Goal: Task Accomplishment & Management: Manage account settings

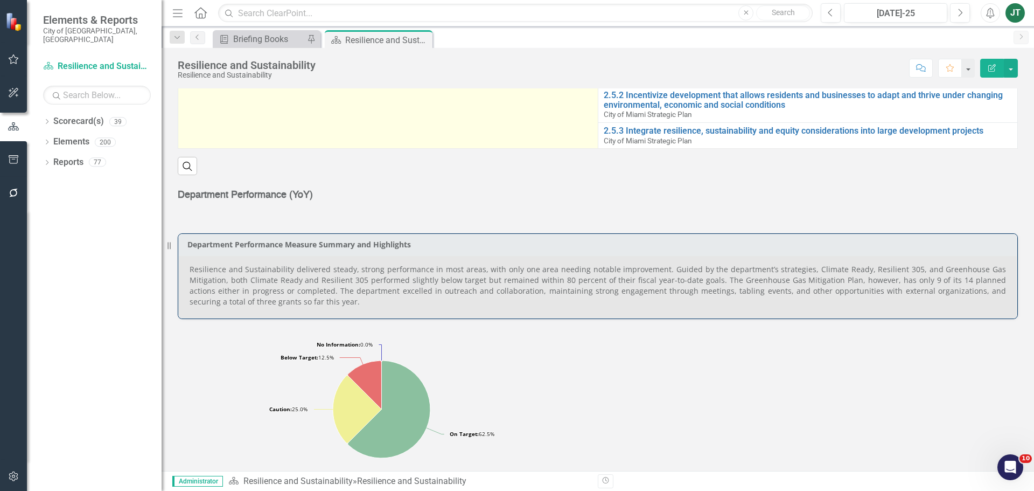
scroll to position [485, 0]
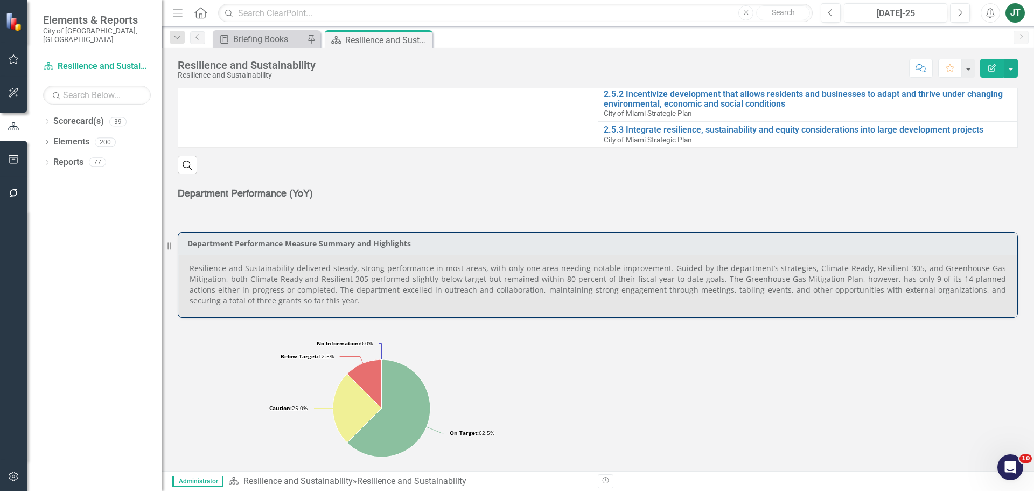
click at [729, 275] on p "Resilience and Sustainability delivered steady, strong performance in most area…" at bounding box center [598, 284] width 816 height 43
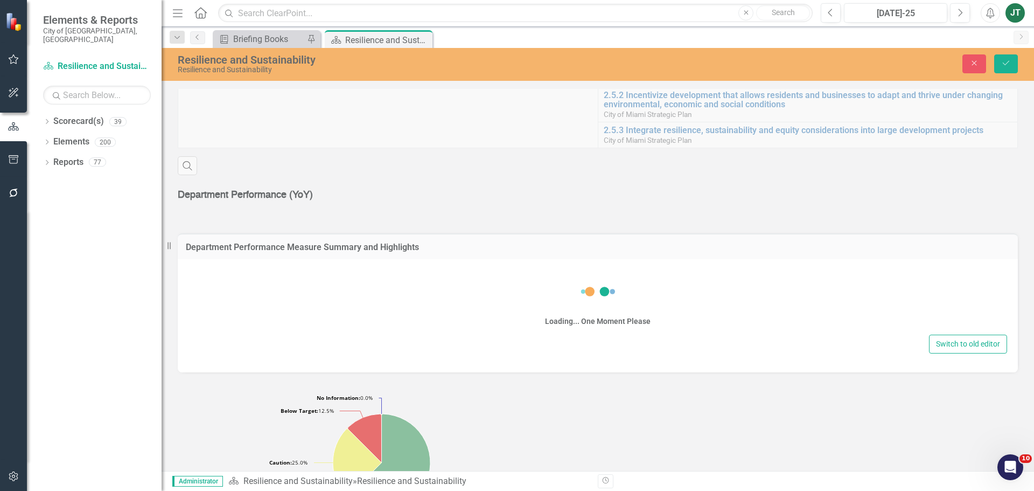
click at [309, 328] on div "Loading... One Moment Please Switch to old editor" at bounding box center [598, 315] width 840 height 113
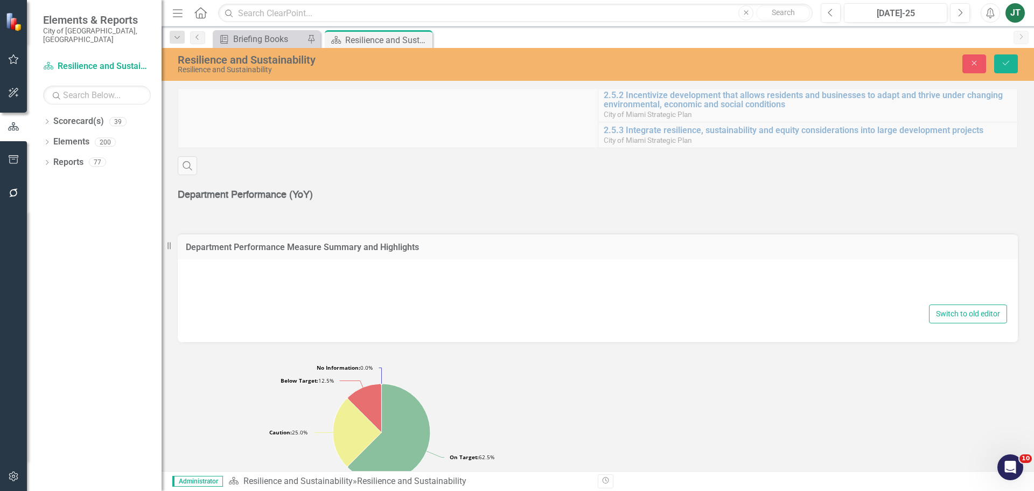
type textarea "<p style="text-align: justify;">Resilience and Sustainability delivered steady,…"
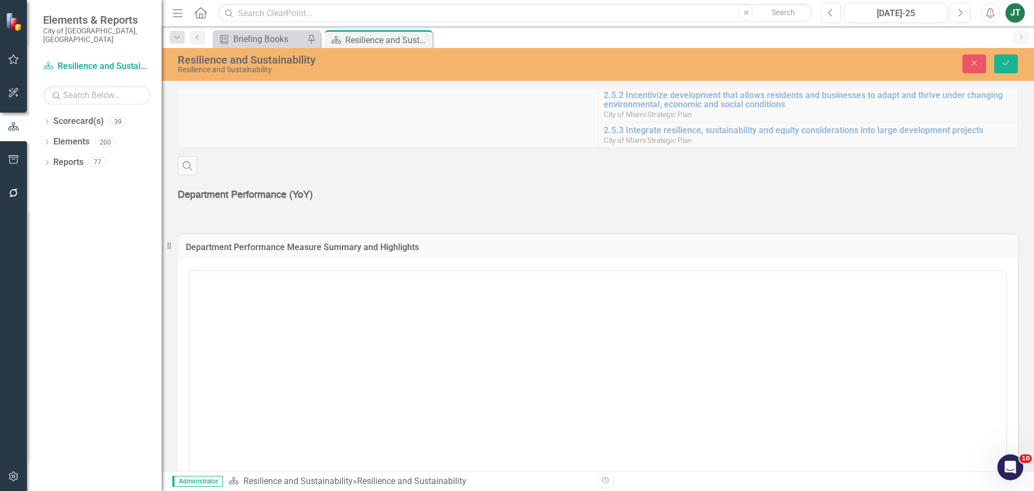
scroll to position [0, 0]
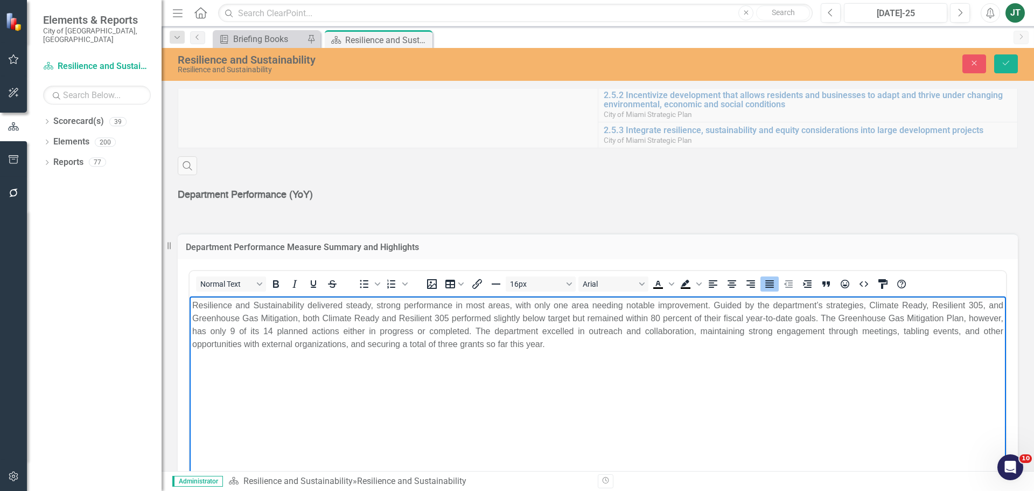
click at [549, 351] on body "Resilience and Sustainability delivered steady, strong performance in most area…" at bounding box center [598, 377] width 816 height 162
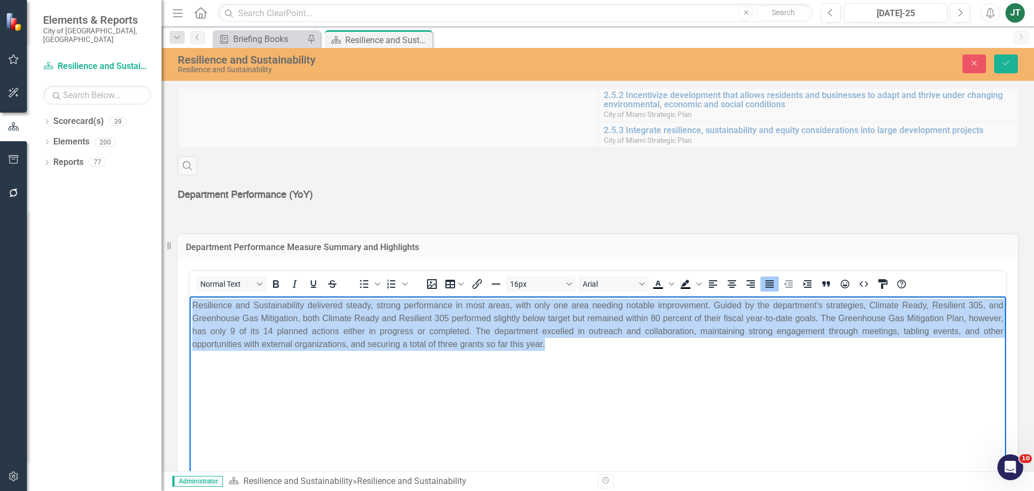
drag, startPoint x: 585, startPoint y: 345, endPoint x: 369, endPoint y: 594, distance: 329.8
click at [190, 296] on html "Resilience and Sustainability delivered steady, strong performance in most area…" at bounding box center [598, 377] width 816 height 162
paste body "Rich Text Area. Press ALT-0 for help."
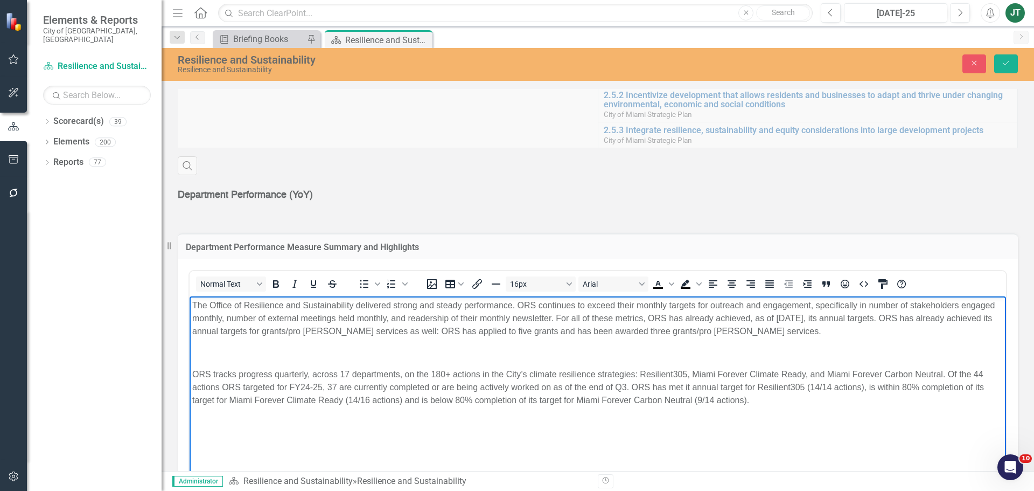
drag, startPoint x: 385, startPoint y: 380, endPoint x: 288, endPoint y: 380, distance: 96.9
click at [383, 380] on p "ORS tracks progress quarterly, across 17 departments, on the 180+ actions in th…" at bounding box center [597, 387] width 811 height 39
click at [190, 371] on body "The Office of Resilience and Sustainability delivered strong and steady perform…" at bounding box center [598, 377] width 816 height 162
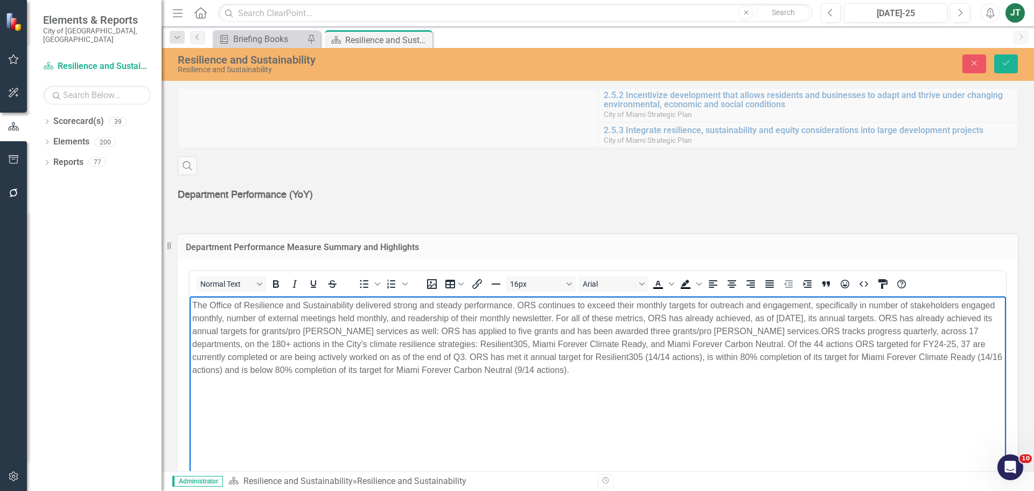
click at [935, 334] on p "The Office of Resilience and Sustainability delivered strong and steady perform…" at bounding box center [597, 338] width 811 height 78
click at [354, 305] on p "The Office of Resilience and Sustainability delivered strong and steady perform…" at bounding box center [597, 338] width 811 height 78
click at [289, 367] on p "The Office of Resilience and Sustainability (ORS) delivered strong and steady p…" at bounding box center [597, 338] width 811 height 78
click at [224, 340] on p "The Office of Resilience and Sustainability (ORS) delivered strong and steady p…" at bounding box center [597, 338] width 811 height 78
click at [291, 368] on p "The Office of Resilience and Sustainability (ORS) delivered strong and steady p…" at bounding box center [597, 338] width 811 height 78
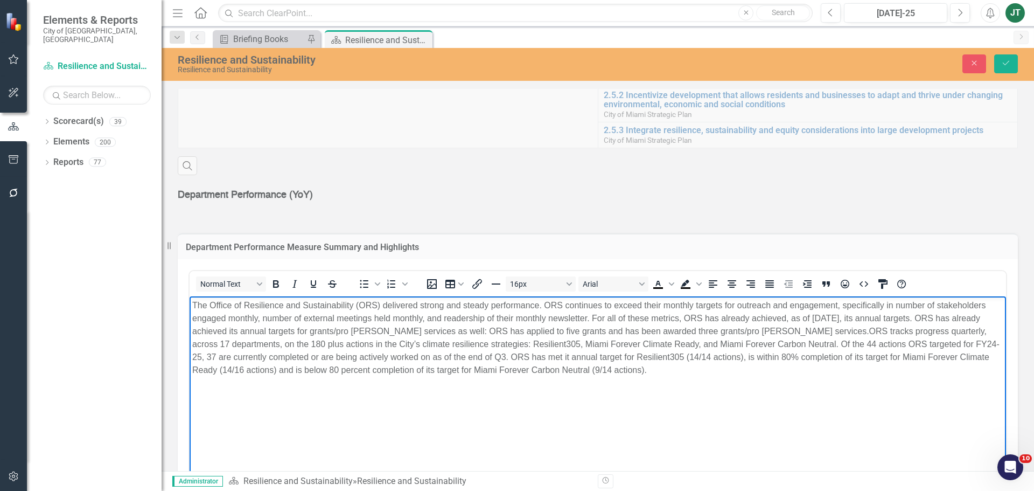
click at [719, 351] on p "The Office of Resilience and Sustainability (ORS) delivered strong and steady p…" at bounding box center [597, 338] width 811 height 78
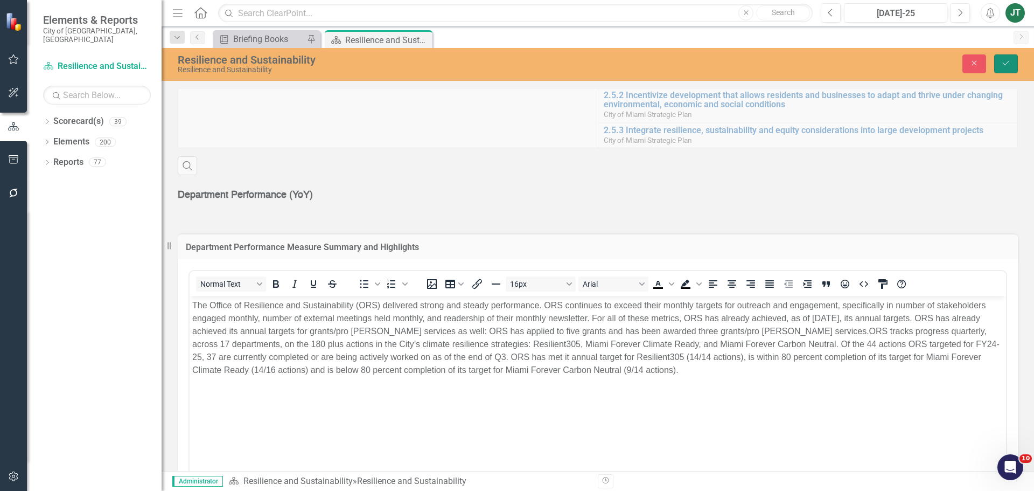
click at [1003, 65] on icon "Save" at bounding box center [1006, 63] width 10 height 8
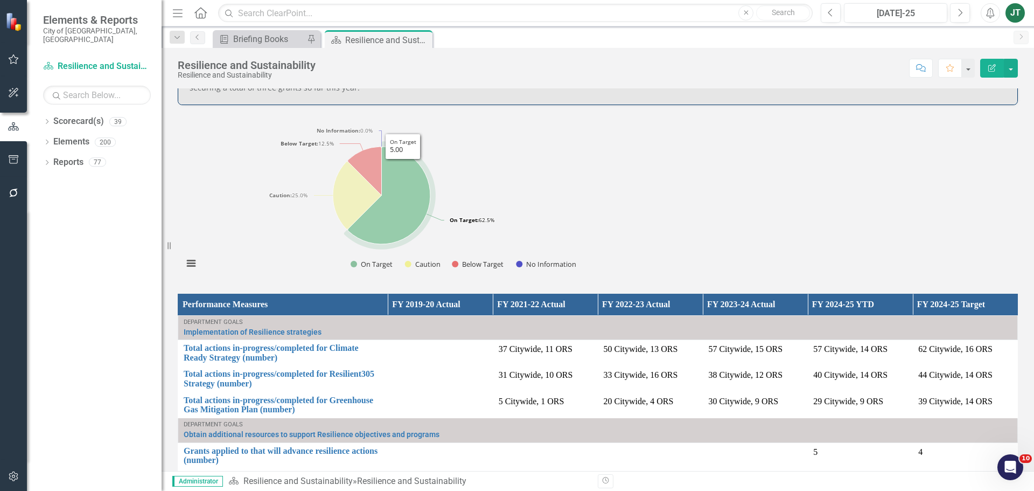
scroll to position [374, 0]
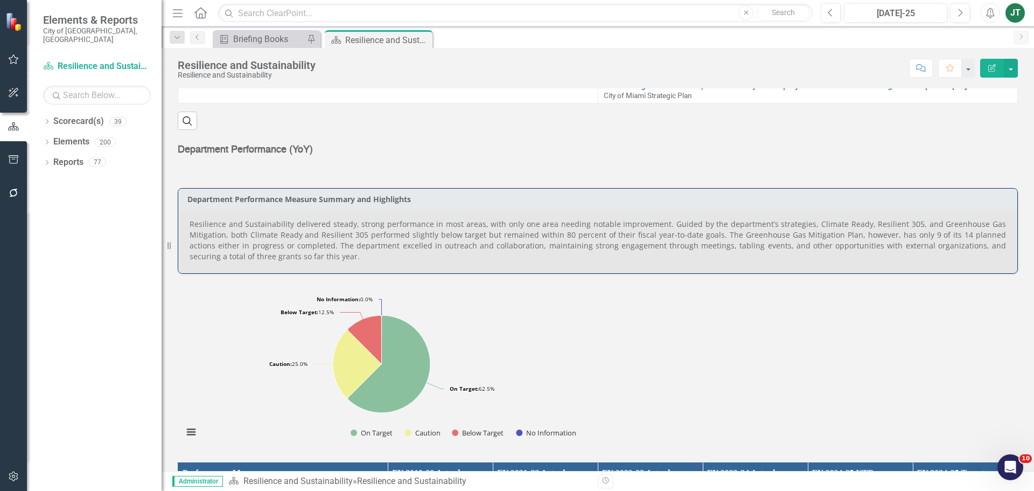
scroll to position [538, 0]
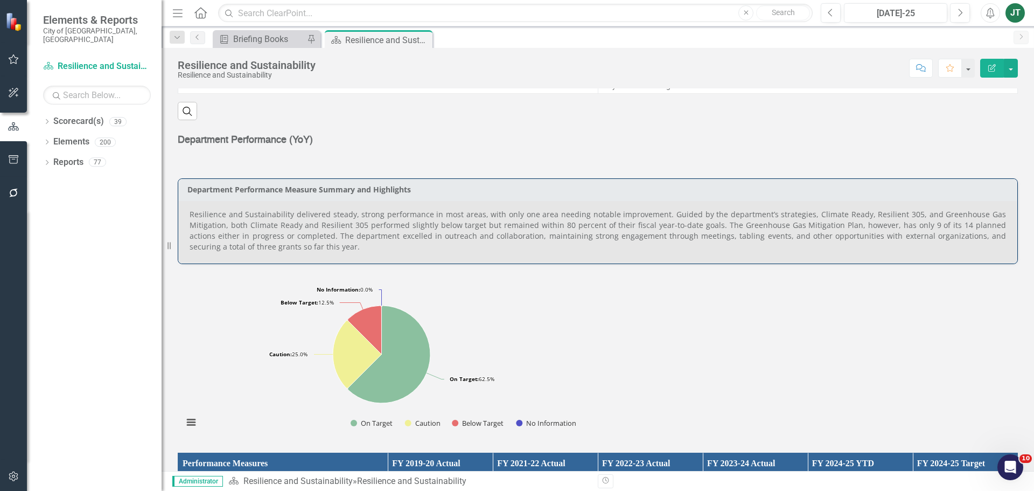
click at [305, 239] on p "Resilience and Sustainability delivered steady, strong performance in most area…" at bounding box center [598, 230] width 816 height 43
click at [304, 239] on p "Resilience and Sustainability delivered steady, strong performance in most area…" at bounding box center [598, 230] width 816 height 43
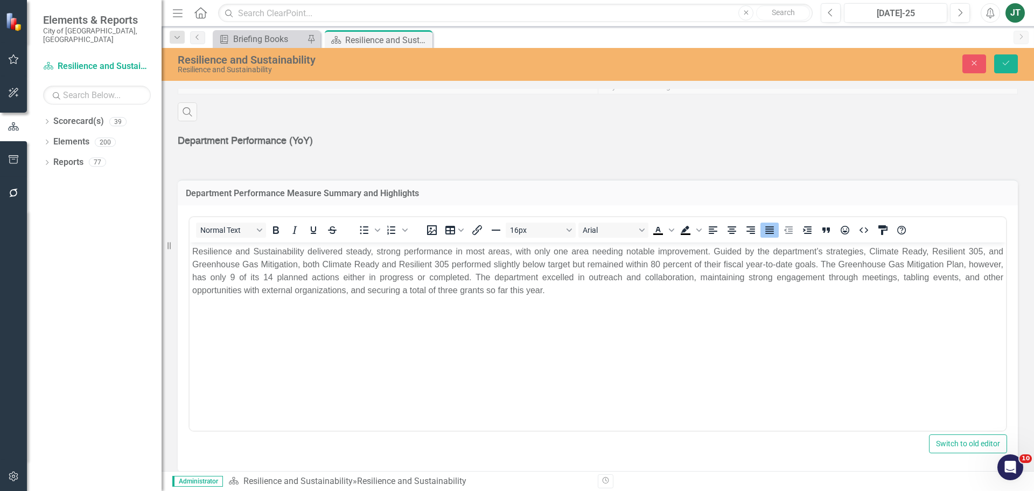
scroll to position [0, 0]
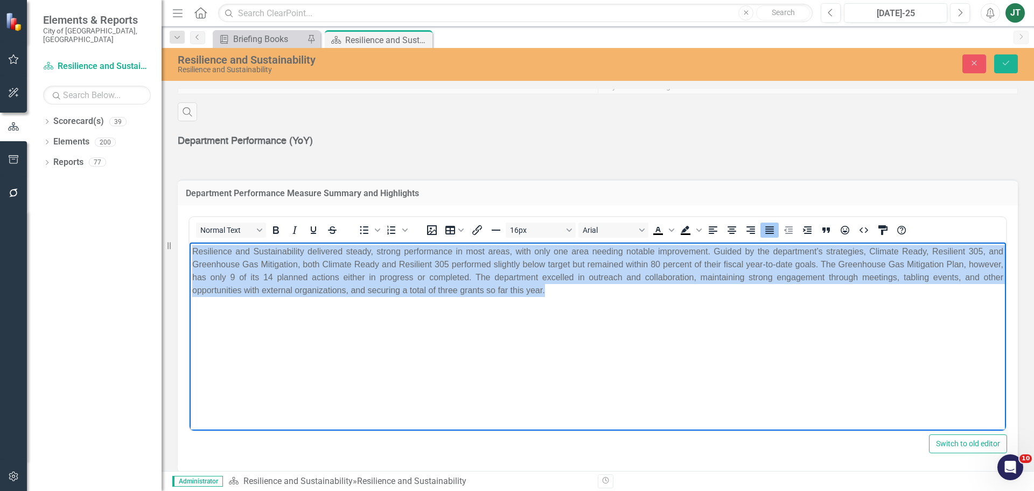
drag, startPoint x: 662, startPoint y: 295, endPoint x: 320, endPoint y: 473, distance: 385.6
click at [190, 242] on html "Resilience and Sustainability delivered steady, strong performance in most area…" at bounding box center [598, 323] width 816 height 162
paste body "Rich Text Area. Press ALT-0 for help."
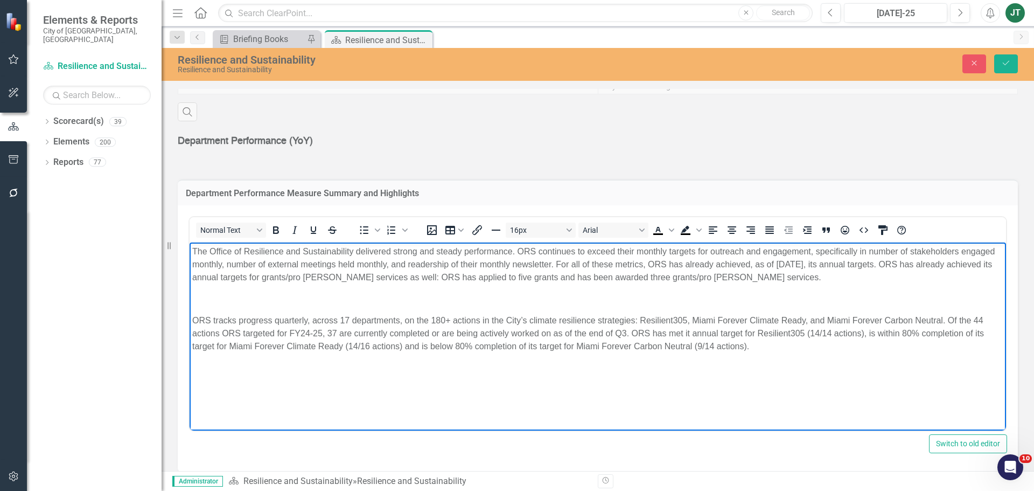
click at [255, 312] on body "The Office of Resilience and Sustainability delivered strong and steady perform…" at bounding box center [598, 323] width 816 height 162
click at [193, 320] on p "ORS tracks progress quarterly, across 17 departments, on the 180+ actions in th…" at bounding box center [597, 333] width 811 height 39
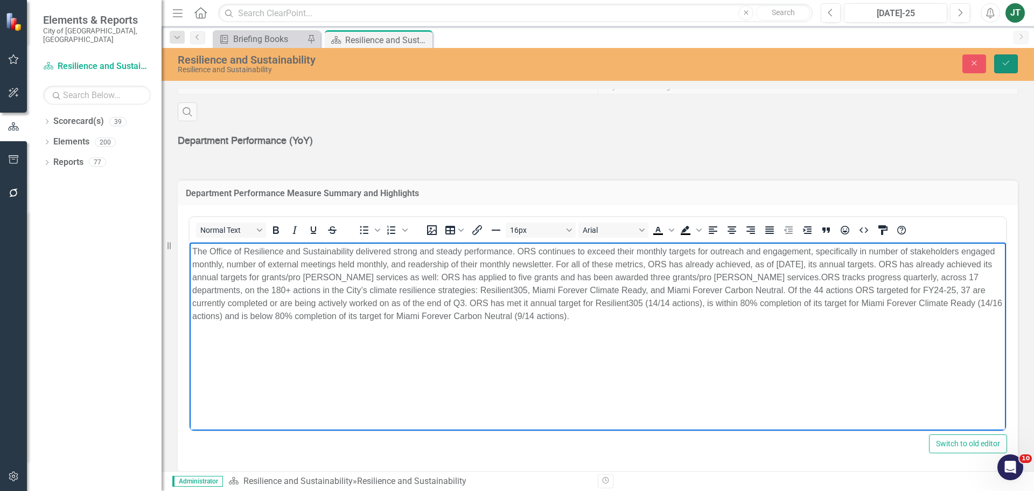
click at [1012, 65] on button "Save" at bounding box center [1006, 63] width 24 height 19
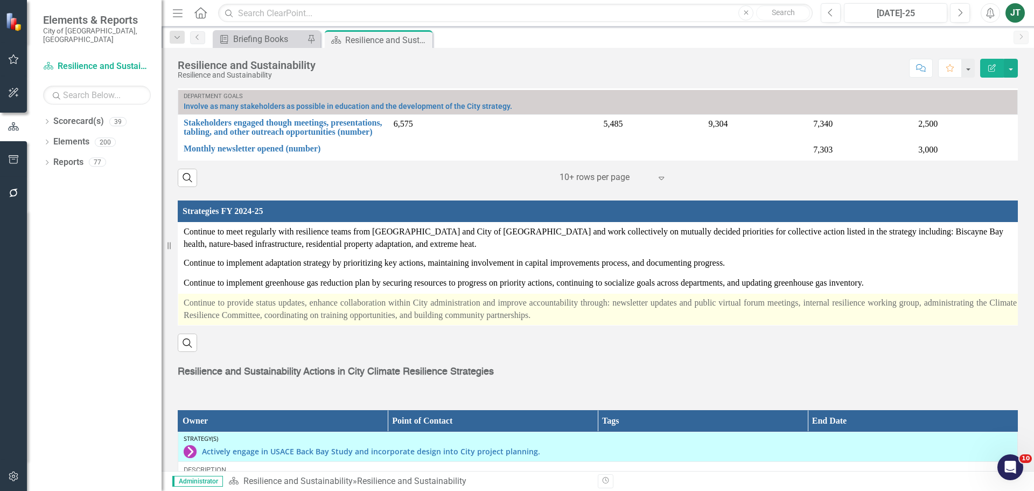
scroll to position [1292, 0]
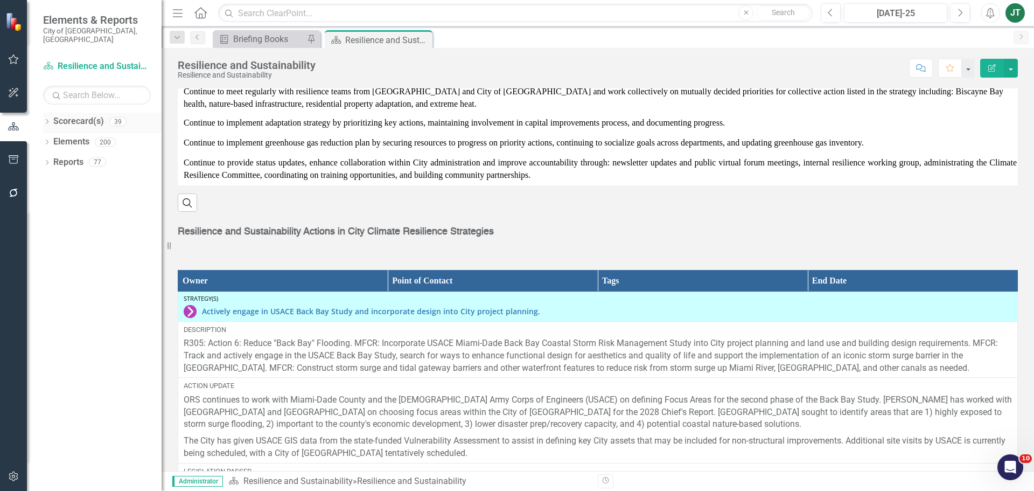
click at [64, 115] on link "Scorecard(s)" at bounding box center [78, 121] width 51 height 12
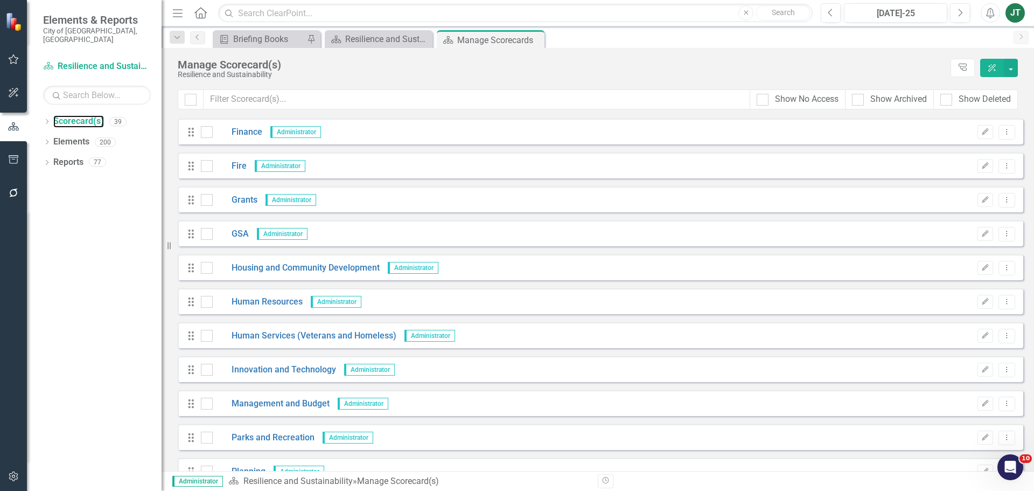
scroll to position [270, 0]
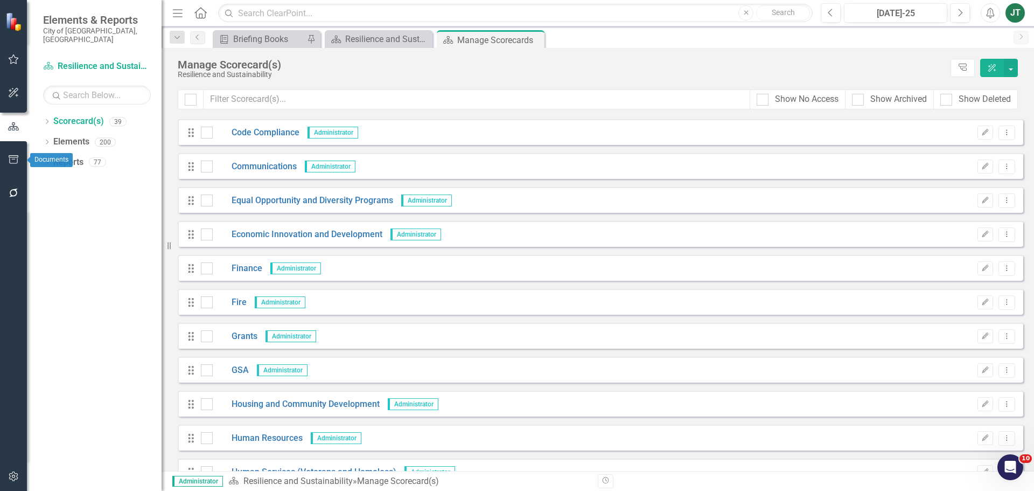
click at [9, 157] on icon "button" at bounding box center [13, 159] width 11 height 9
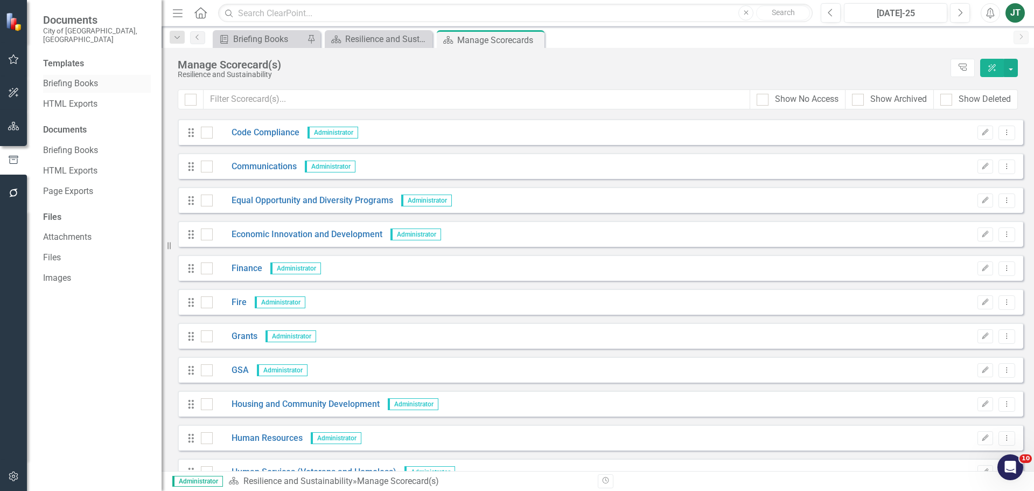
click at [66, 78] on link "Briefing Books" at bounding box center [97, 84] width 108 height 12
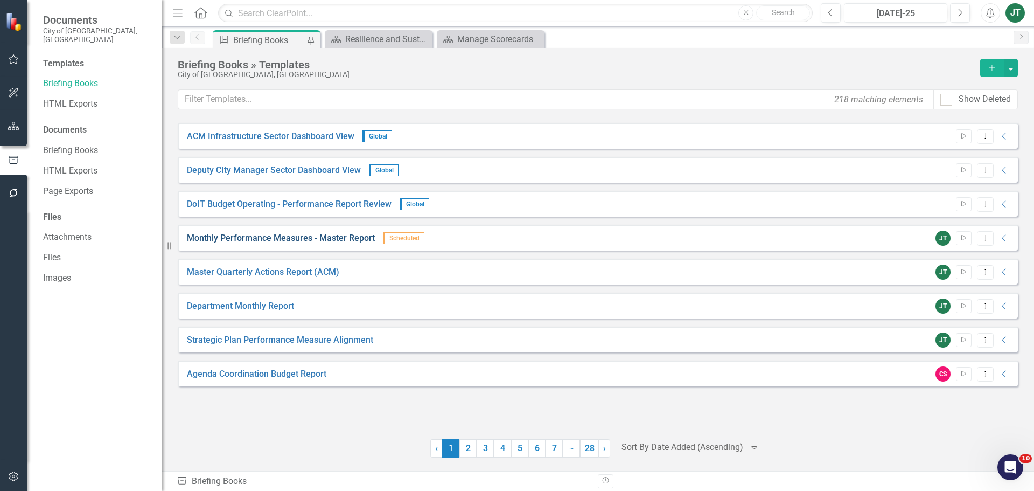
click at [309, 235] on link "Monthly Performance Measures - Master Report" at bounding box center [281, 238] width 188 height 12
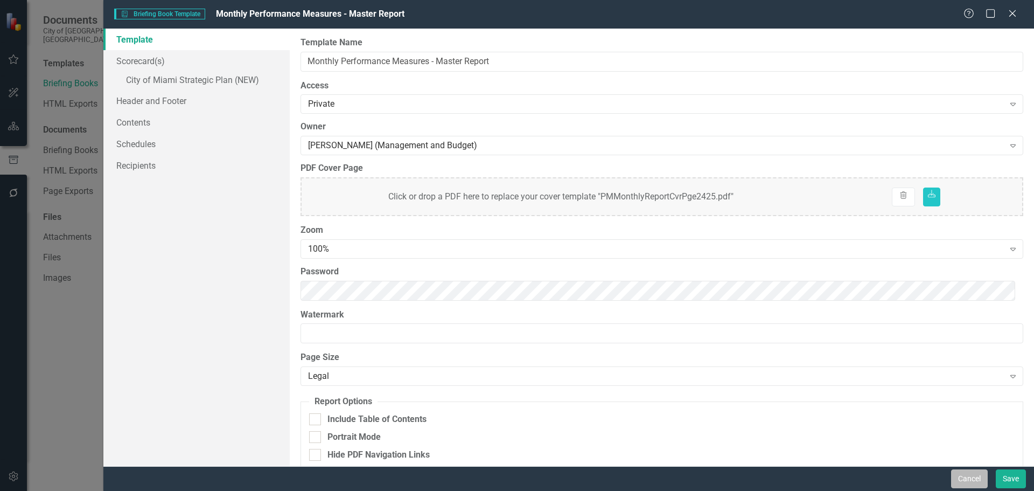
click at [965, 477] on button "Cancel" at bounding box center [969, 478] width 37 height 19
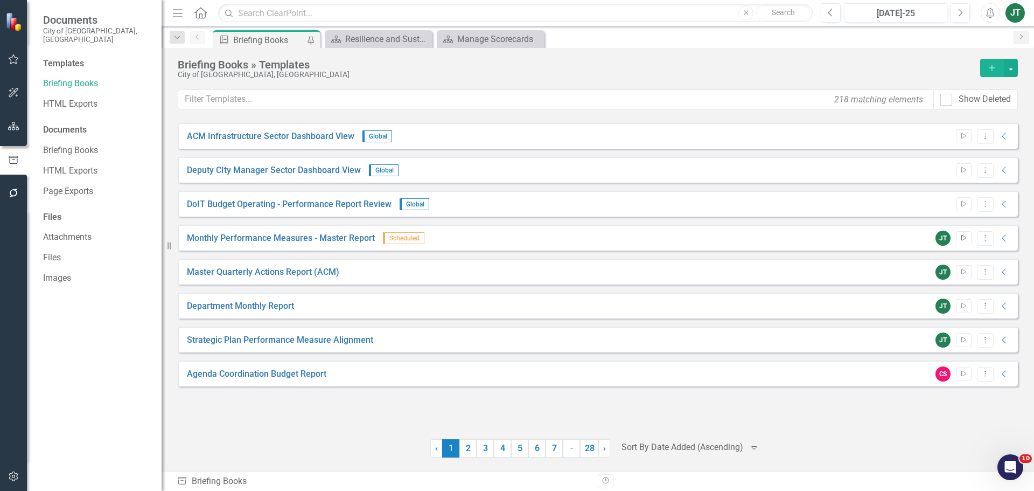
click at [957, 233] on button "Start" at bounding box center [964, 238] width 16 height 14
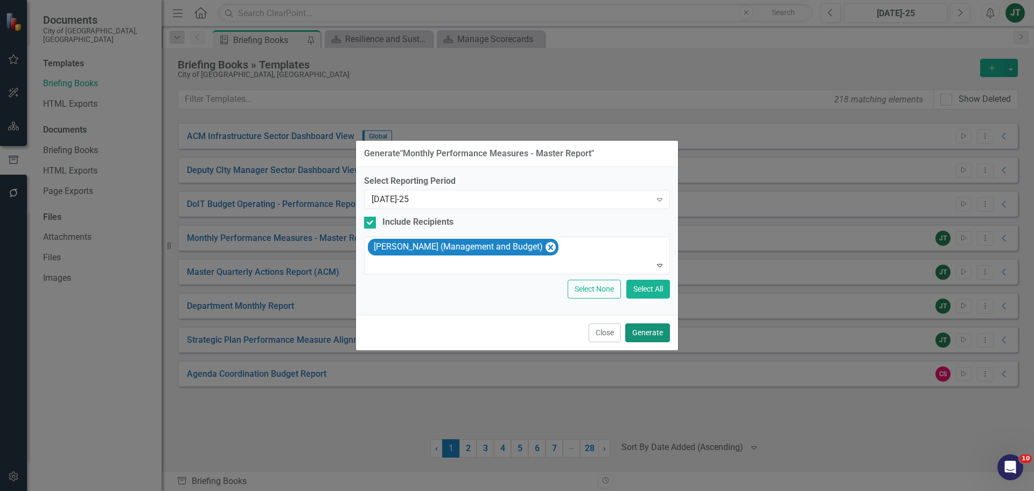
click at [653, 331] on button "Generate" at bounding box center [647, 332] width 45 height 19
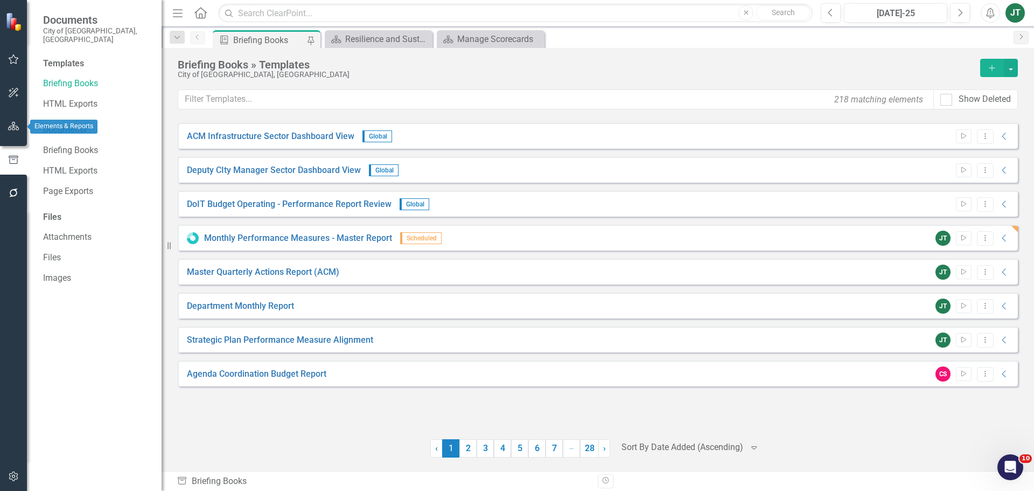
click at [8, 125] on icon "button" at bounding box center [13, 126] width 11 height 9
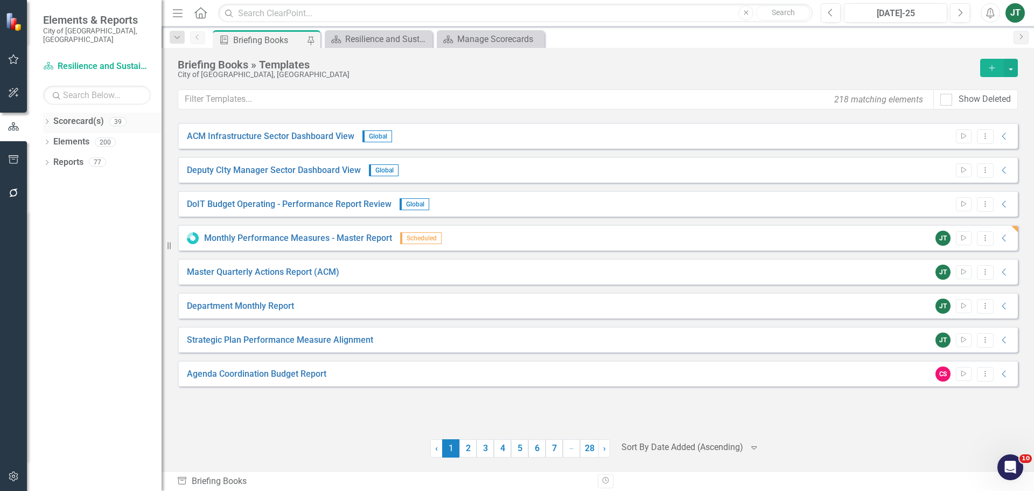
click at [50, 120] on icon "Dropdown" at bounding box center [47, 123] width 8 height 6
click at [54, 158] on icon "Dropdown" at bounding box center [52, 161] width 8 height 6
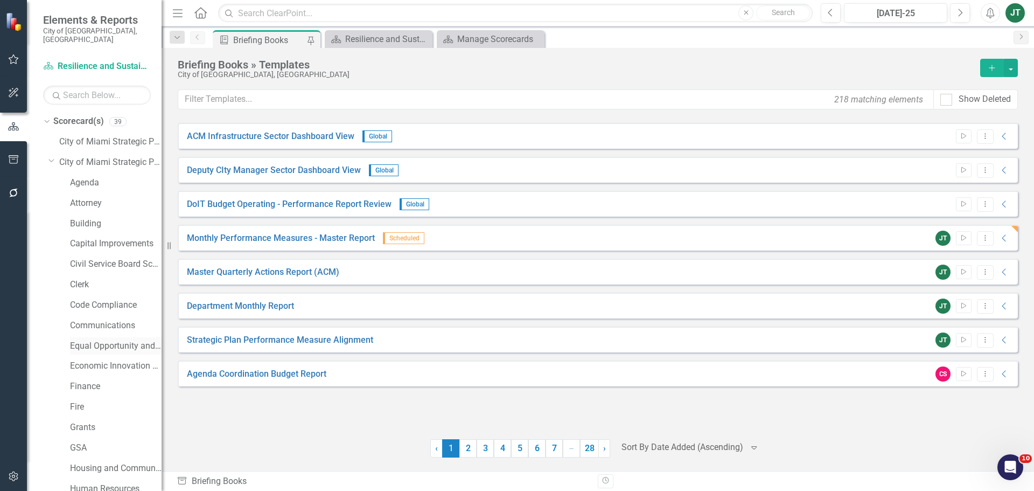
drag, startPoint x: 111, startPoint y: 336, endPoint x: 120, endPoint y: 334, distance: 8.9
click at [111, 340] on link "Equal Opportunity and Diversity Programs" at bounding box center [116, 346] width 92 height 12
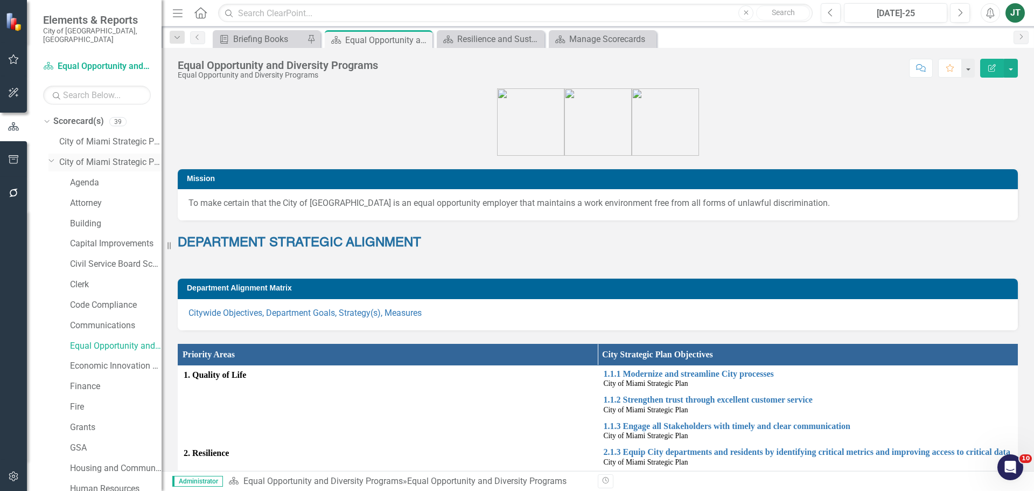
click at [51, 156] on icon "Dropdown" at bounding box center [51, 160] width 6 height 8
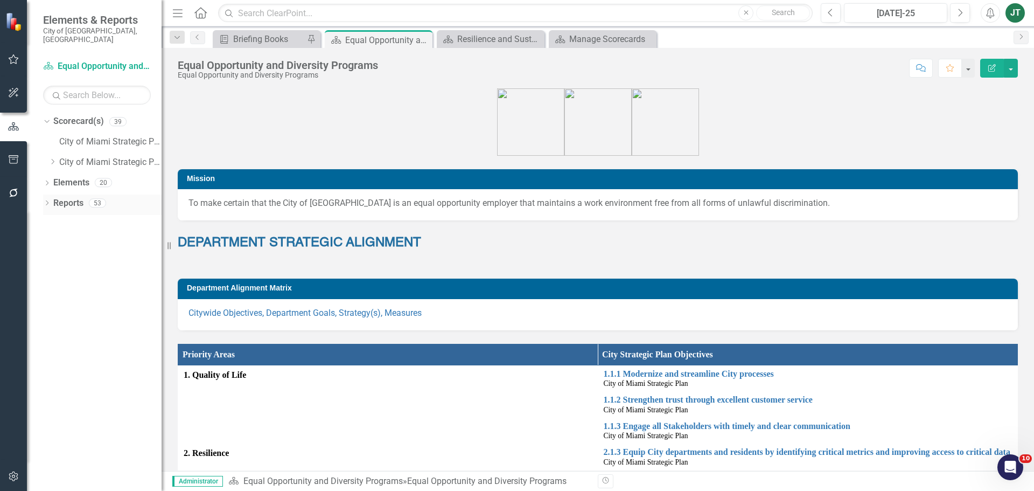
click at [68, 197] on link "Reports" at bounding box center [68, 203] width 30 height 12
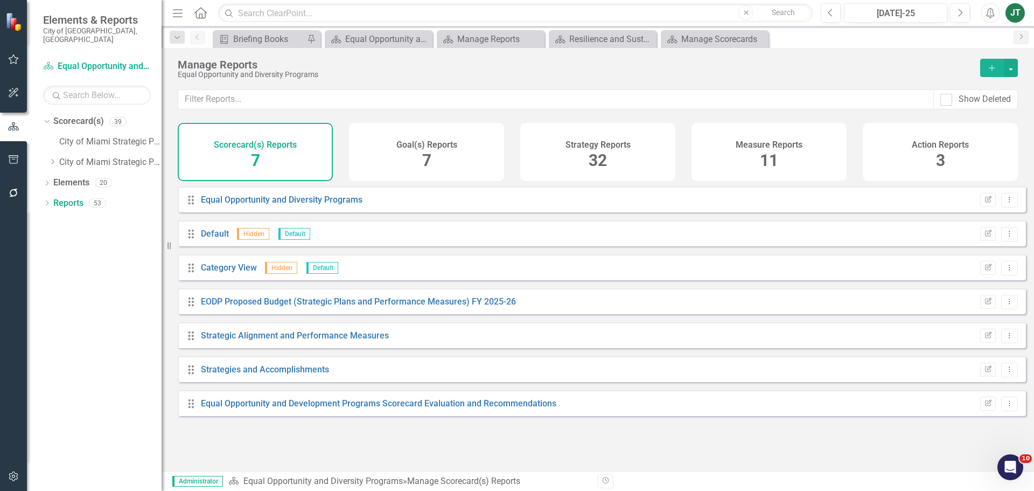
click at [797, 156] on div "Measure Reports 11" at bounding box center [768, 152] width 155 height 58
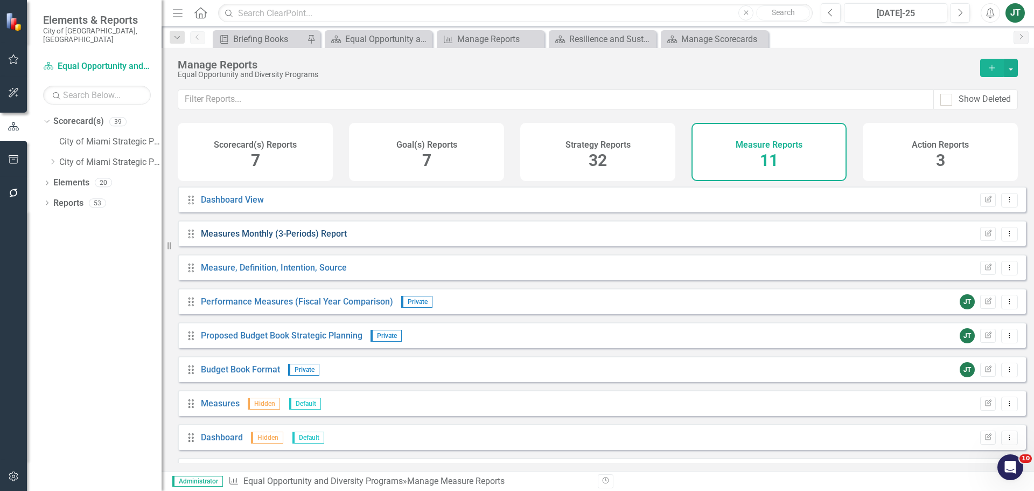
click at [328, 239] on link "Measures Monthly (3-Periods) Report" at bounding box center [274, 233] width 146 height 10
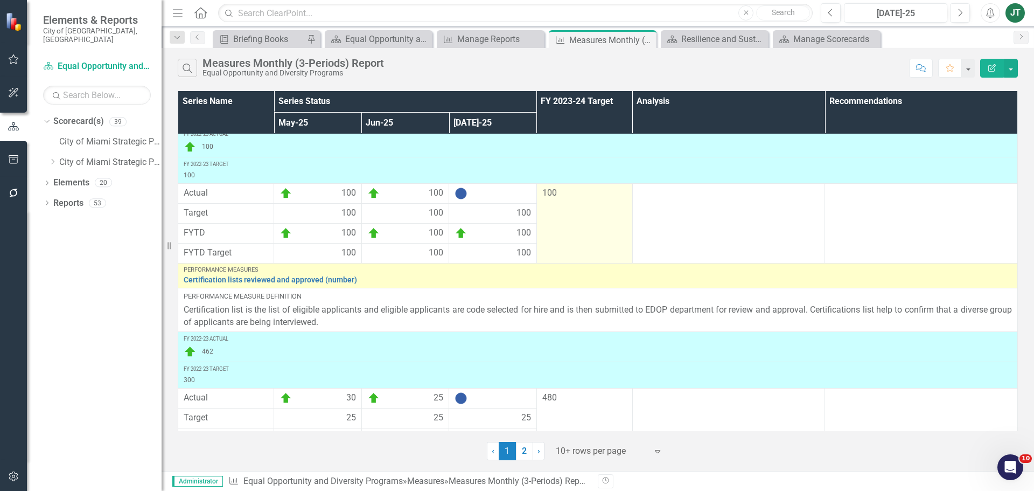
scroll to position [793, 0]
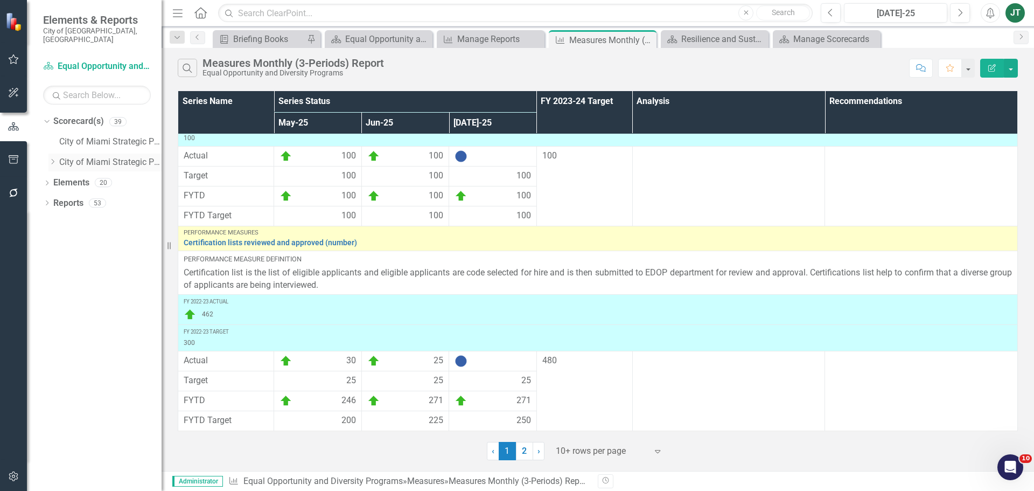
click at [54, 158] on icon "Dropdown" at bounding box center [52, 161] width 8 height 6
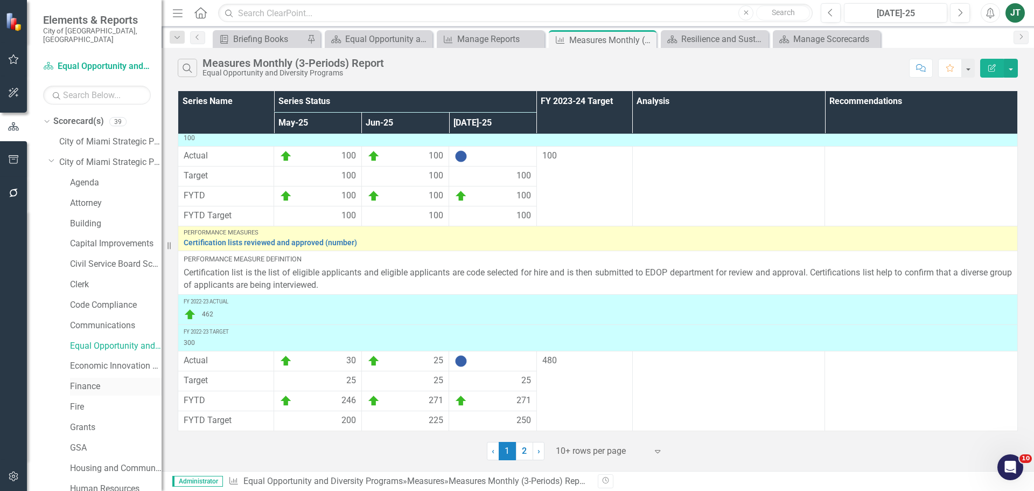
click at [85, 380] on link "Finance" at bounding box center [116, 386] width 92 height 12
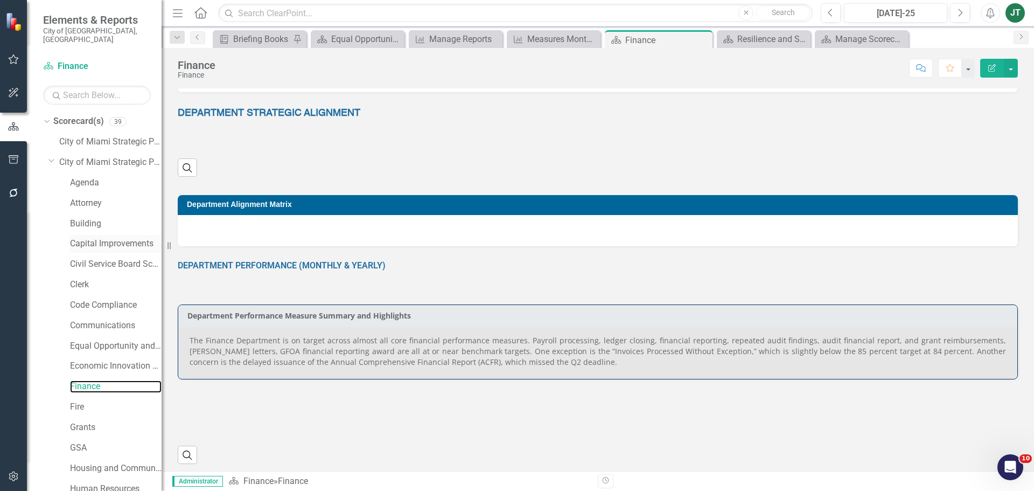
scroll to position [162, 0]
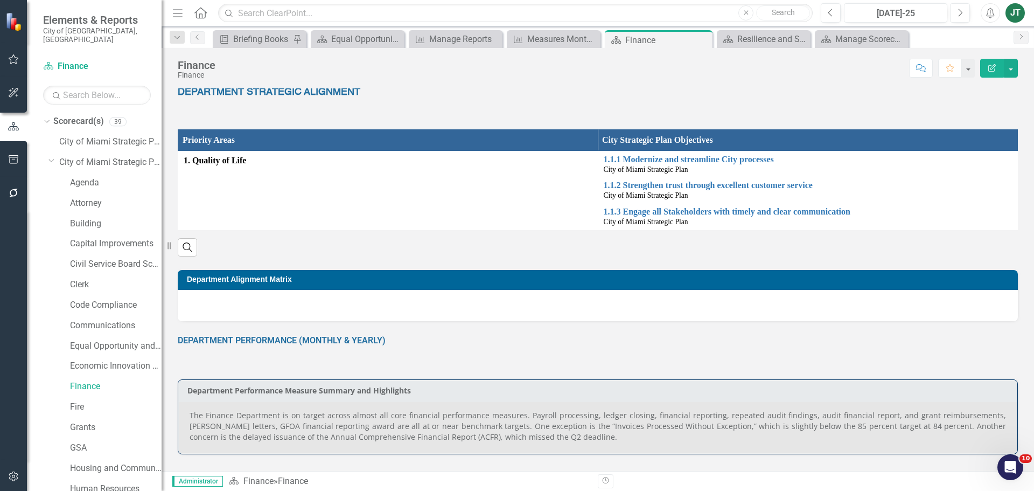
click at [50, 156] on icon "Dropdown" at bounding box center [51, 160] width 6 height 8
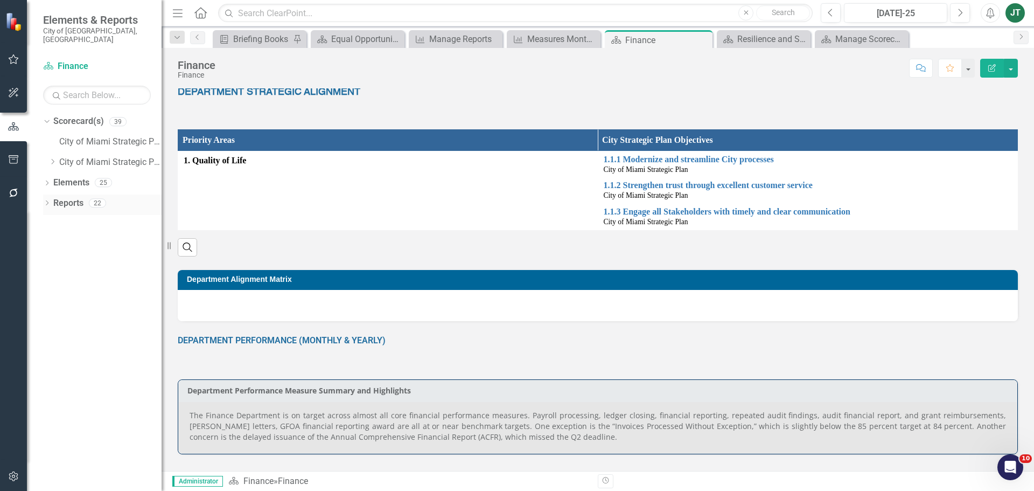
click at [60, 197] on link "Reports" at bounding box center [68, 203] width 30 height 12
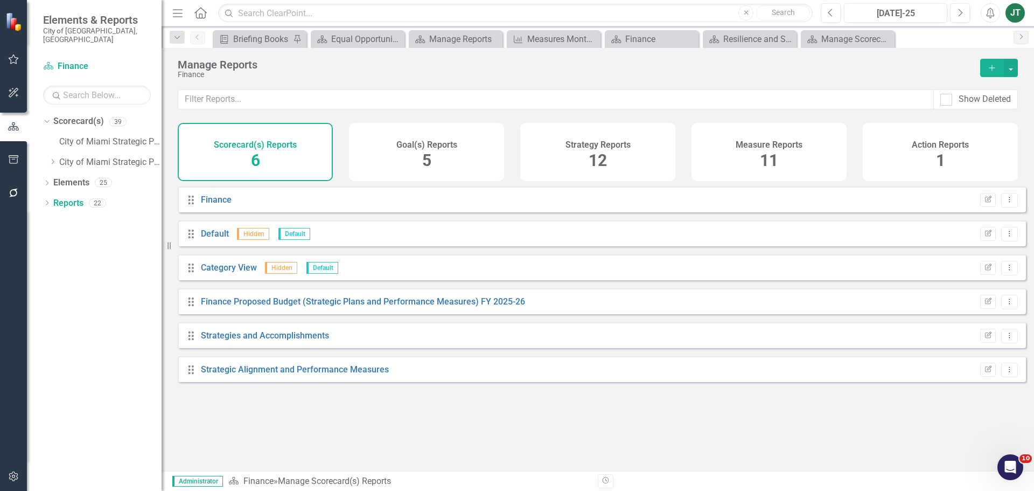
click at [750, 152] on div "Measure Reports 11" at bounding box center [768, 152] width 155 height 58
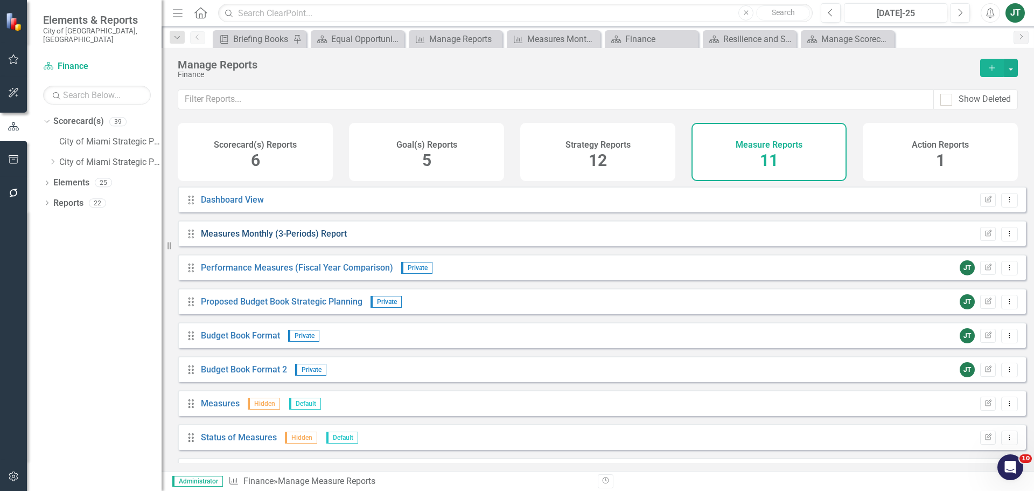
click at [289, 239] on link "Measures Monthly (3-Periods) Report" at bounding box center [274, 233] width 146 height 10
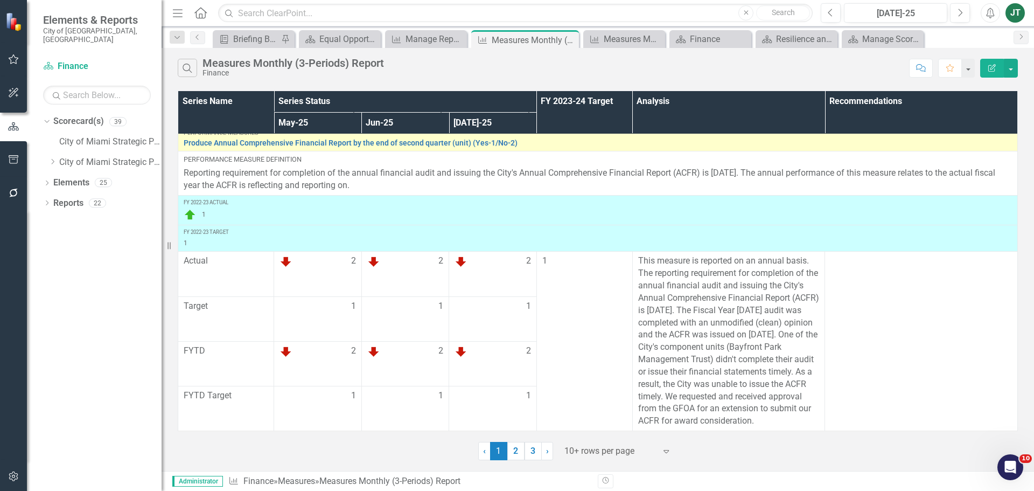
scroll to position [1627, 0]
click at [587, 454] on div at bounding box center [610, 451] width 92 height 15
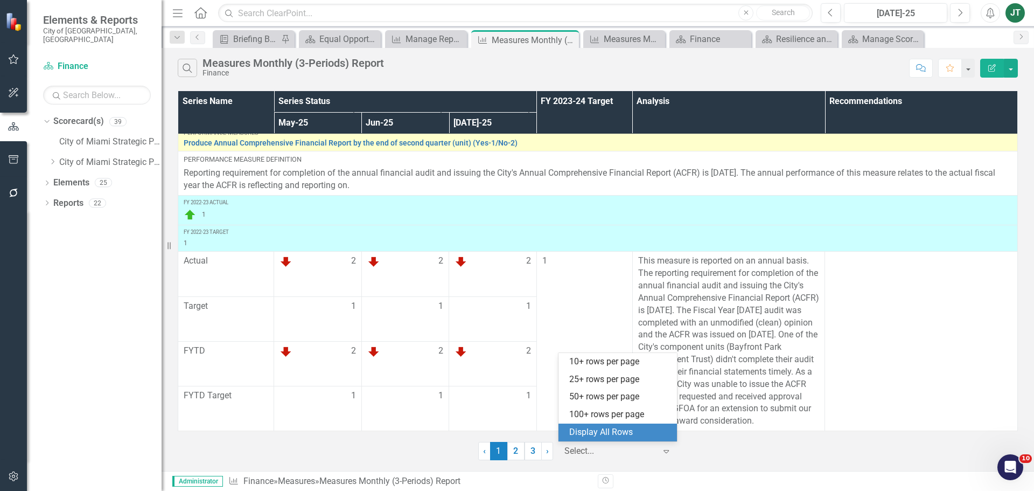
click at [596, 430] on div "Display All Rows" at bounding box center [619, 432] width 101 height 12
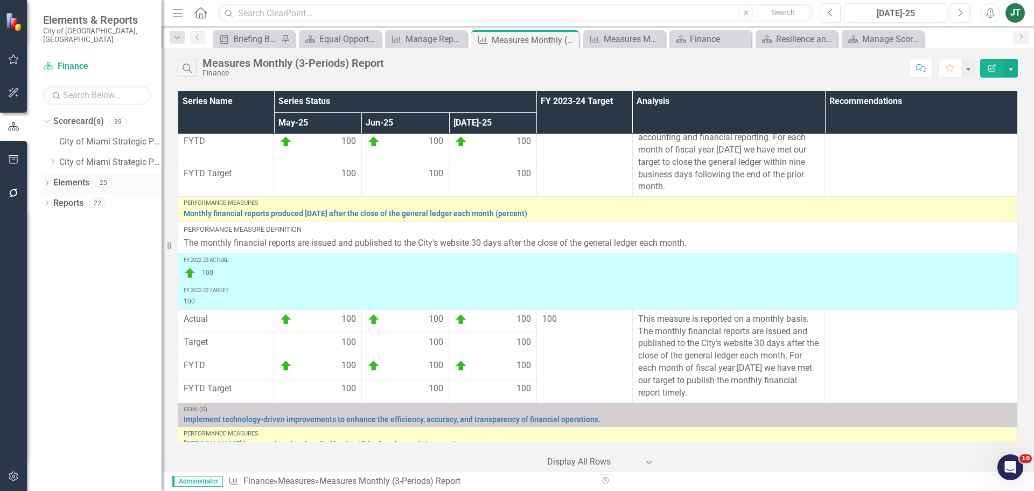
scroll to position [2305, 0]
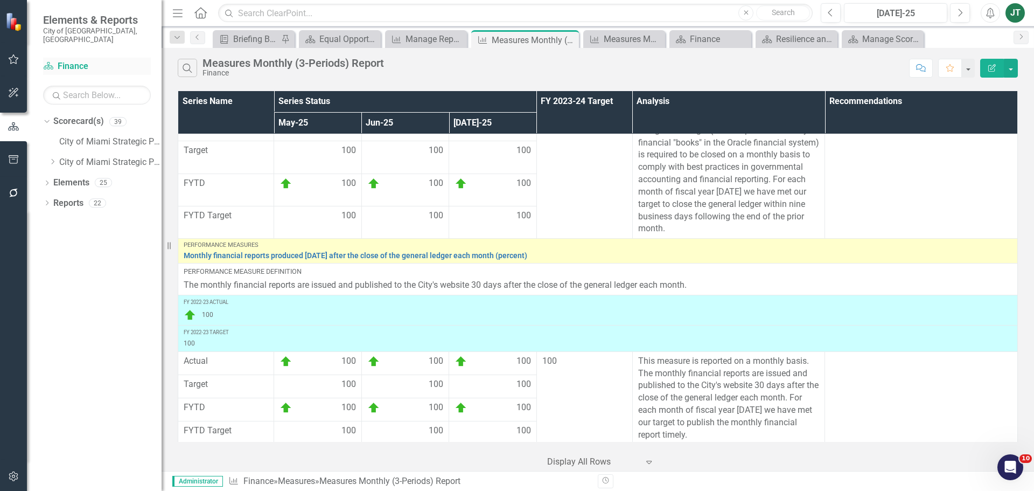
click at [72, 60] on link "Scorecard(s) Finance" at bounding box center [97, 66] width 108 height 12
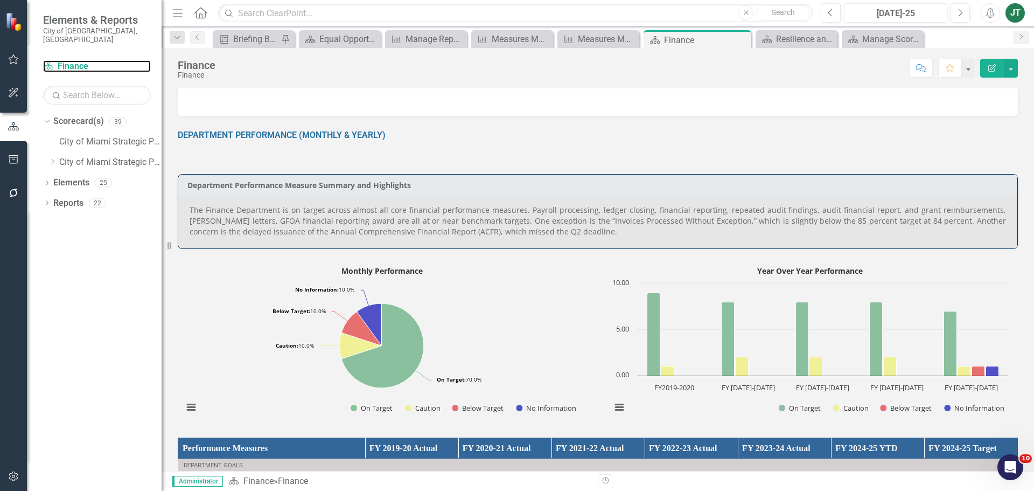
scroll to position [377, 0]
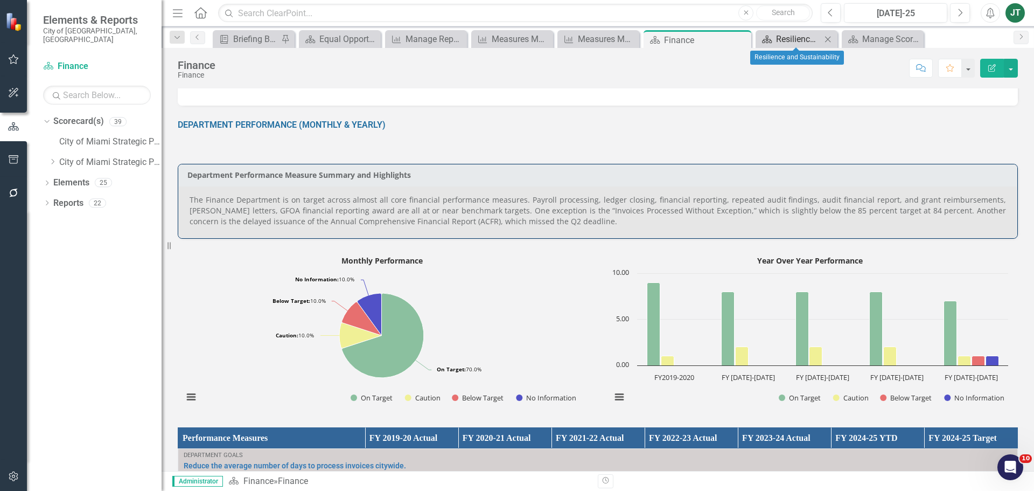
click at [815, 38] on div "Resilience and Sustainability" at bounding box center [798, 38] width 45 height 13
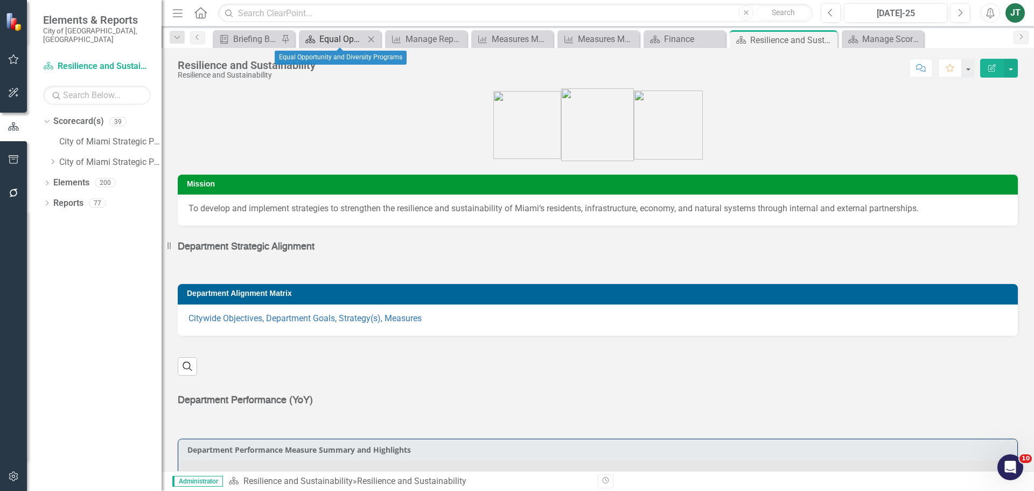
click at [355, 44] on div "Equal Opportunity and Diversity Programs" at bounding box center [341, 38] width 45 height 13
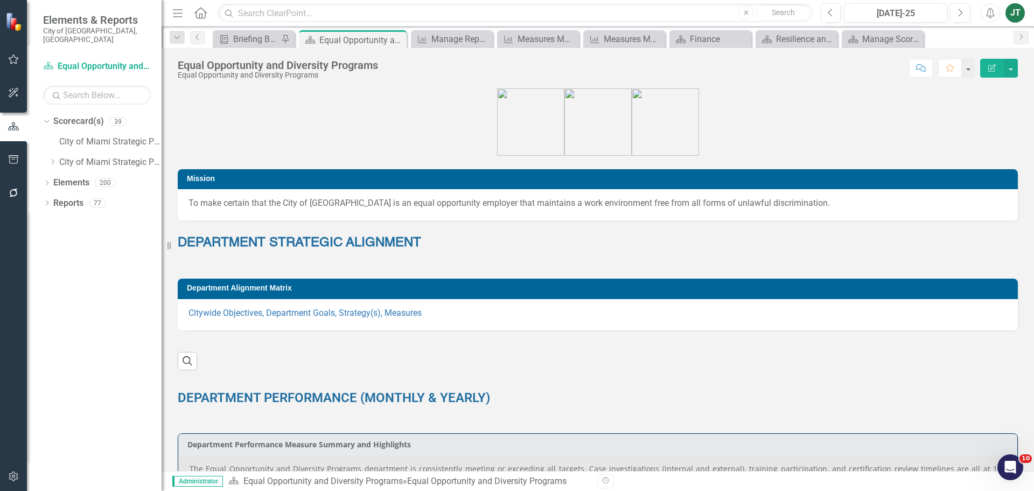
click at [368, 38] on div "Equal Opportunity and Diversity Programs" at bounding box center [361, 39] width 85 height 13
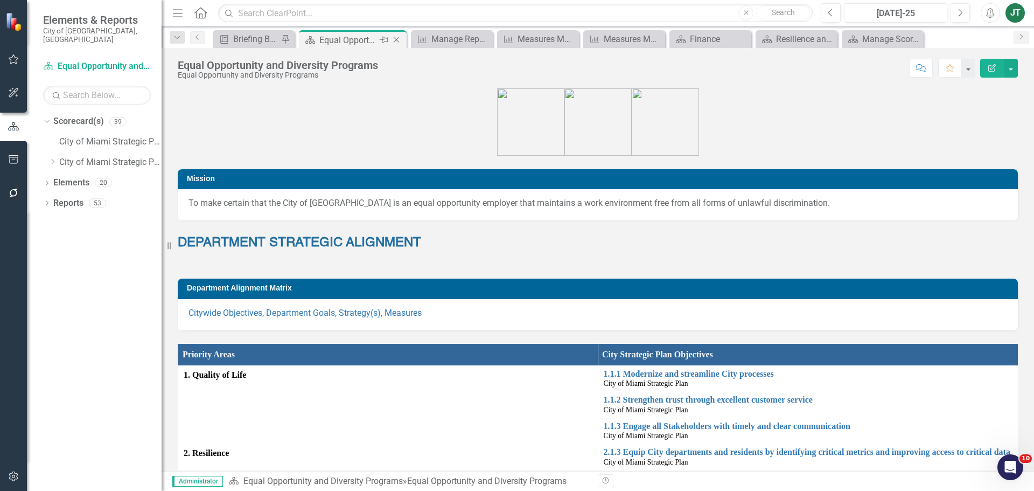
click at [400, 38] on icon "Close" at bounding box center [396, 40] width 11 height 9
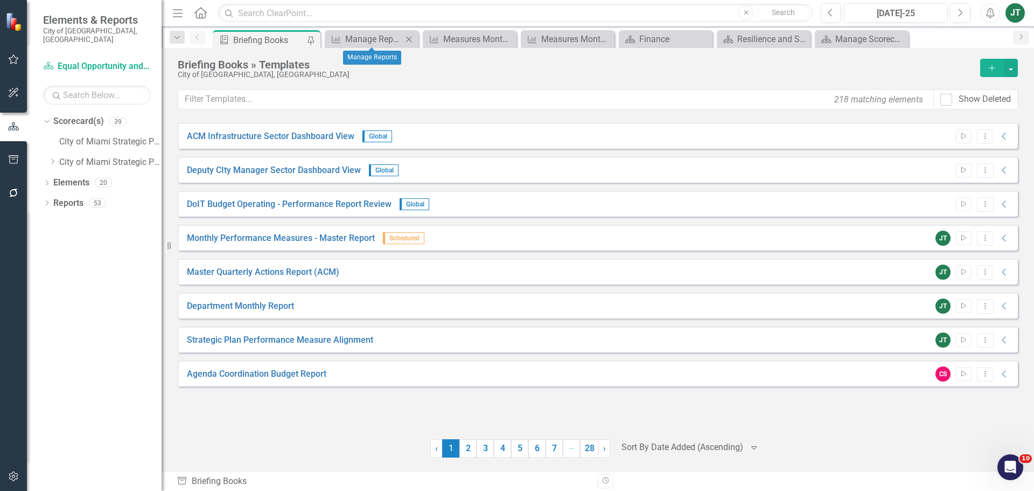
click at [404, 37] on icon "Close" at bounding box center [408, 39] width 11 height 9
click at [420, 38] on icon "Close" at bounding box center [422, 39] width 11 height 9
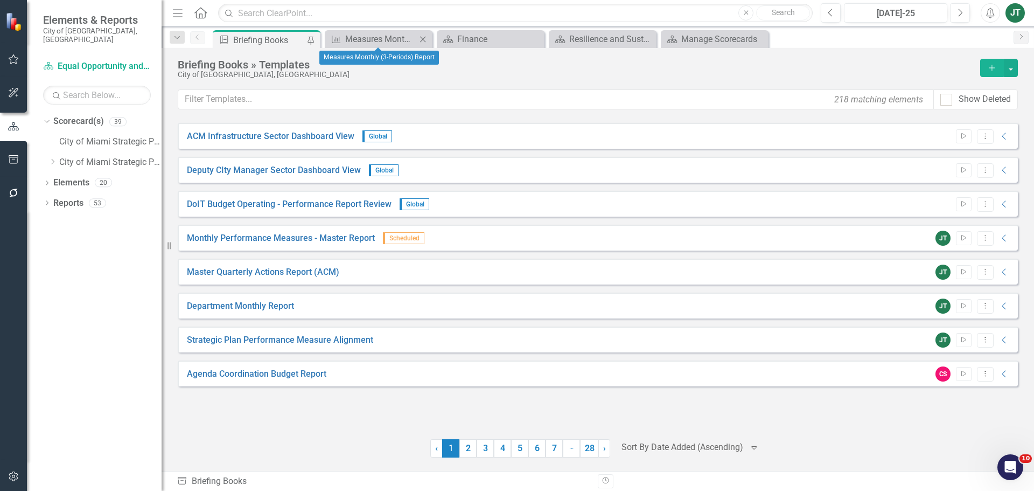
click at [423, 43] on icon "Close" at bounding box center [422, 39] width 11 height 9
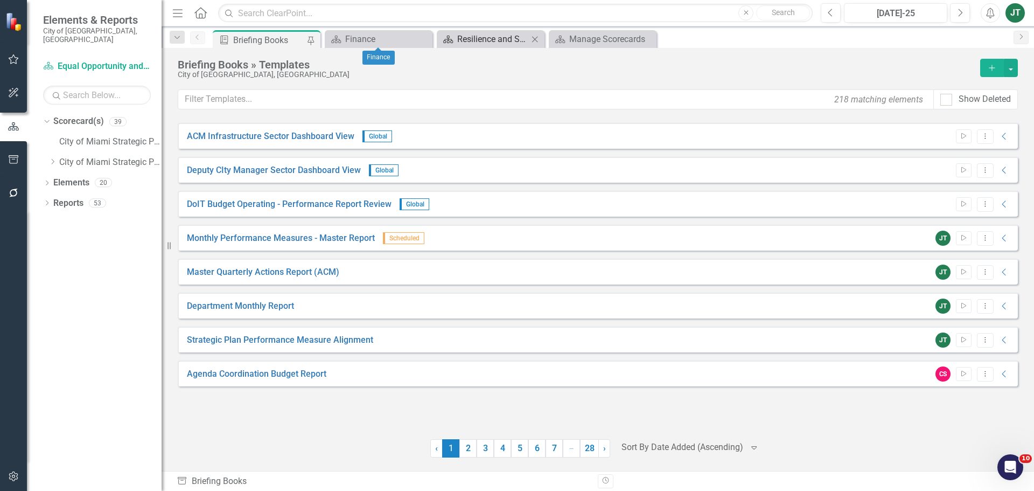
click at [494, 38] on div "Resilience and Sustainability" at bounding box center [492, 38] width 71 height 13
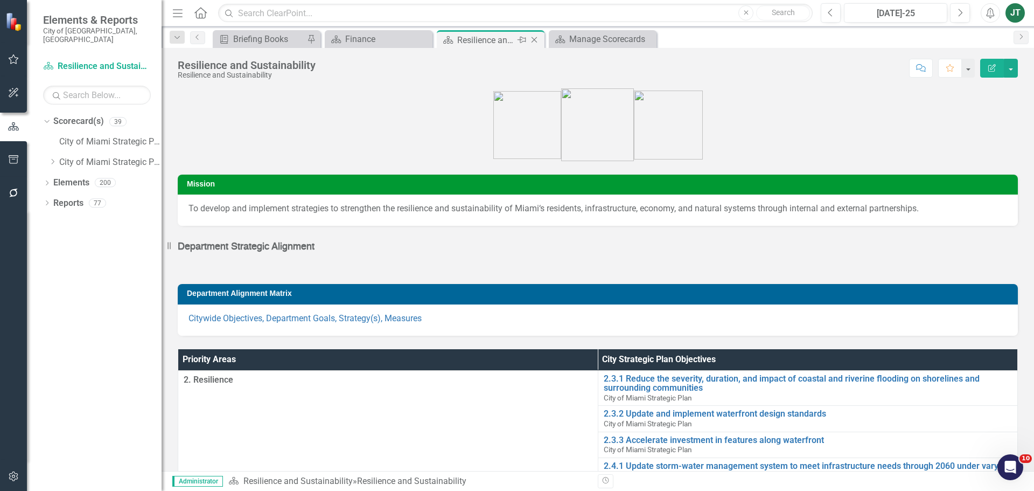
click at [534, 38] on icon "Close" at bounding box center [534, 40] width 11 height 9
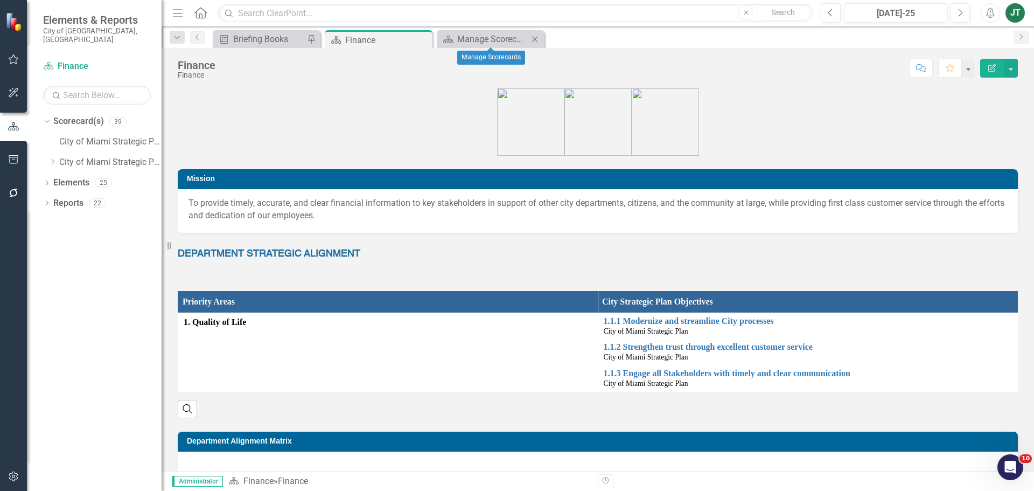
click at [537, 40] on icon "Close" at bounding box center [534, 39] width 11 height 9
click at [70, 197] on link "Reports" at bounding box center [68, 203] width 30 height 12
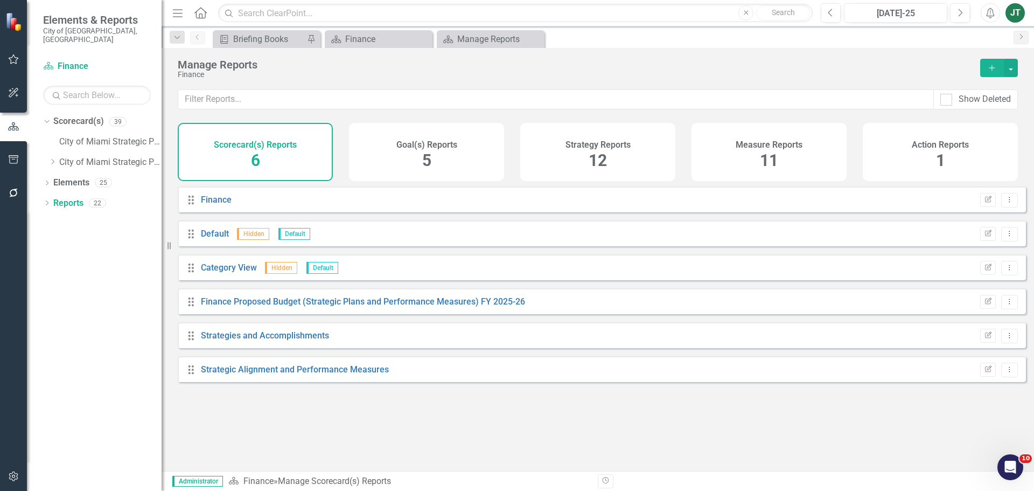
click at [837, 151] on div "Measure Reports 11" at bounding box center [768, 152] width 155 height 58
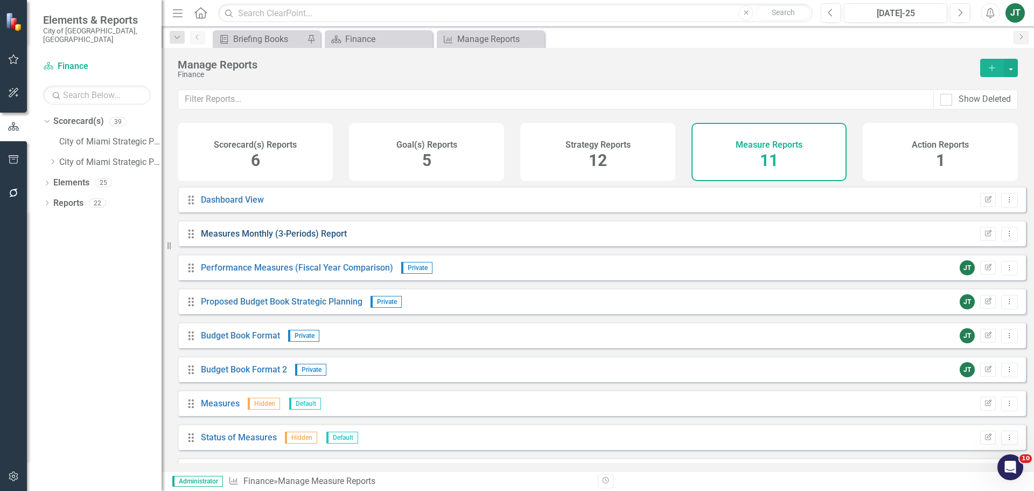
click at [262, 239] on link "Measures Monthly (3-Periods) Report" at bounding box center [274, 233] width 146 height 10
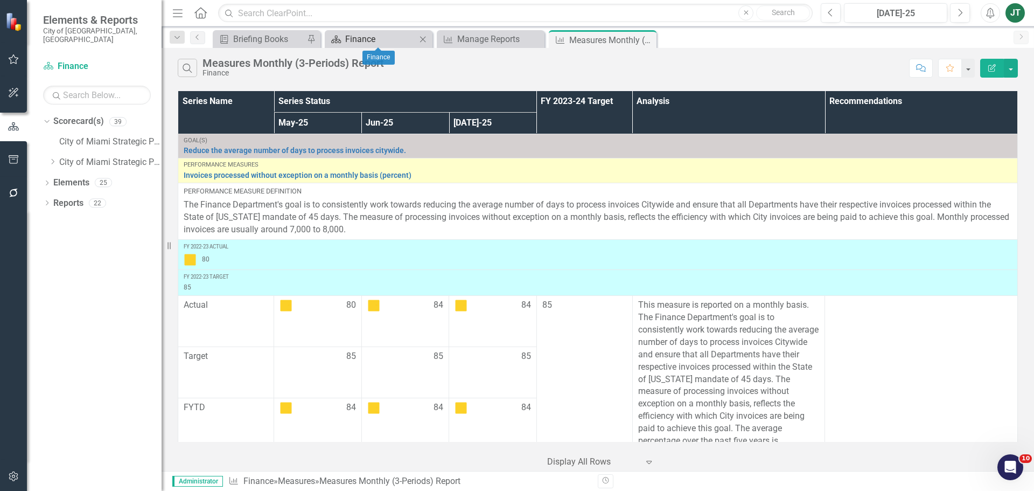
click at [376, 43] on div "Finance" at bounding box center [380, 38] width 71 height 13
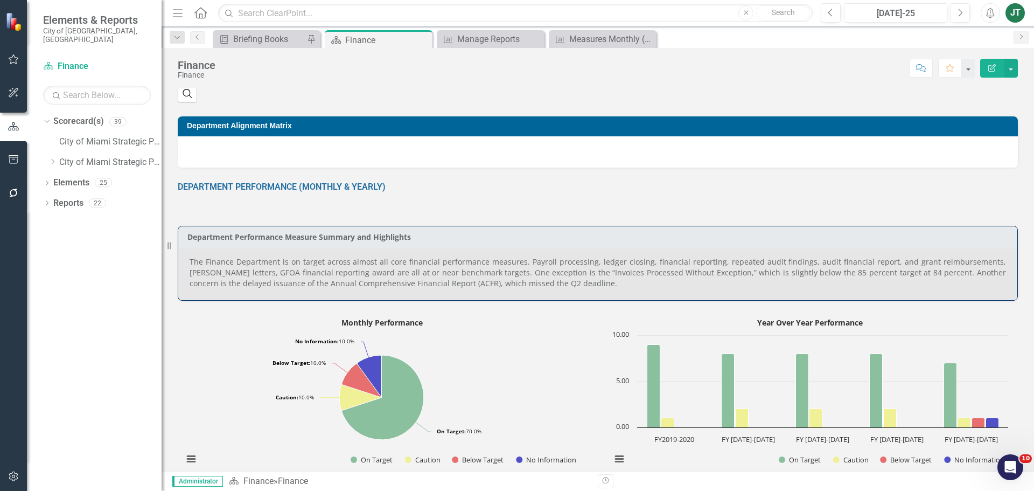
scroll to position [323, 0]
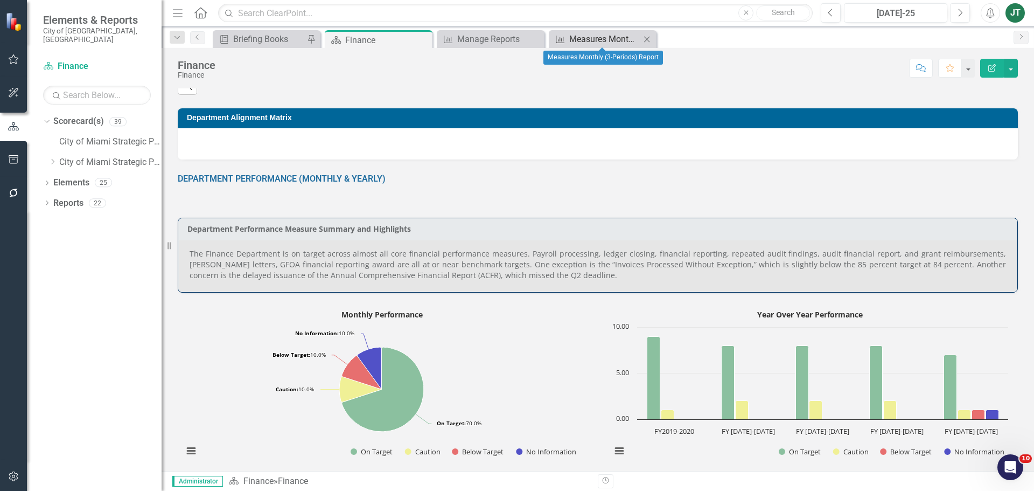
click at [610, 39] on div "Measures Monthly (3-Periods) Report" at bounding box center [604, 38] width 71 height 13
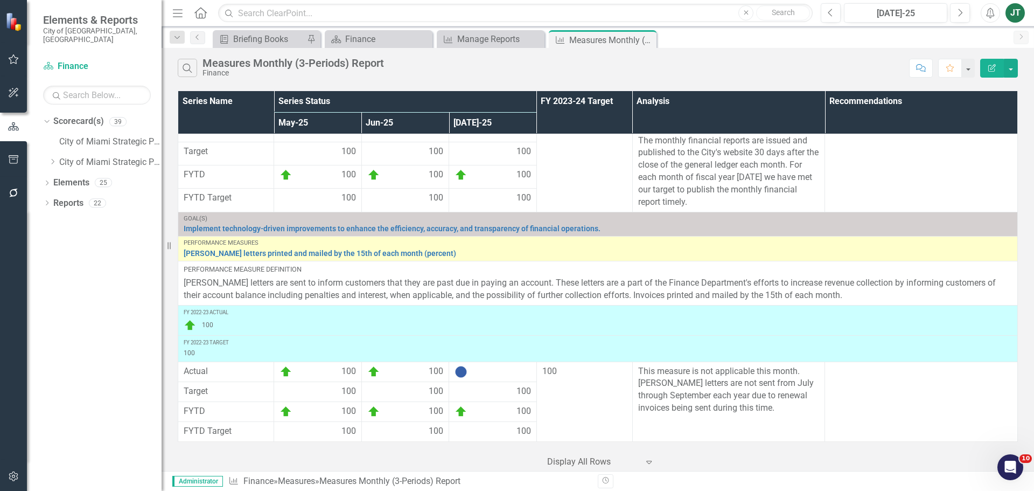
scroll to position [2574, 0]
click at [55, 158] on div "Dropdown" at bounding box center [52, 162] width 8 height 9
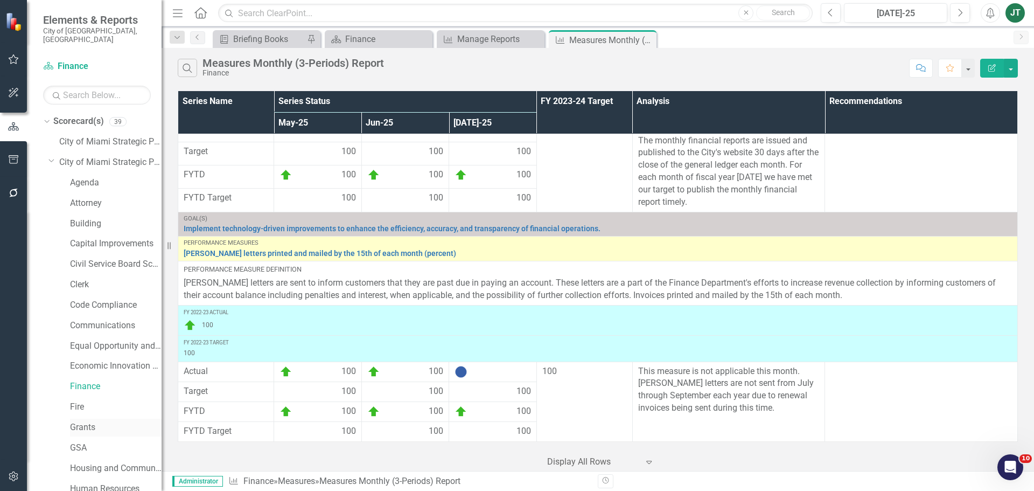
click at [80, 421] on link "Grants" at bounding box center [116, 427] width 92 height 12
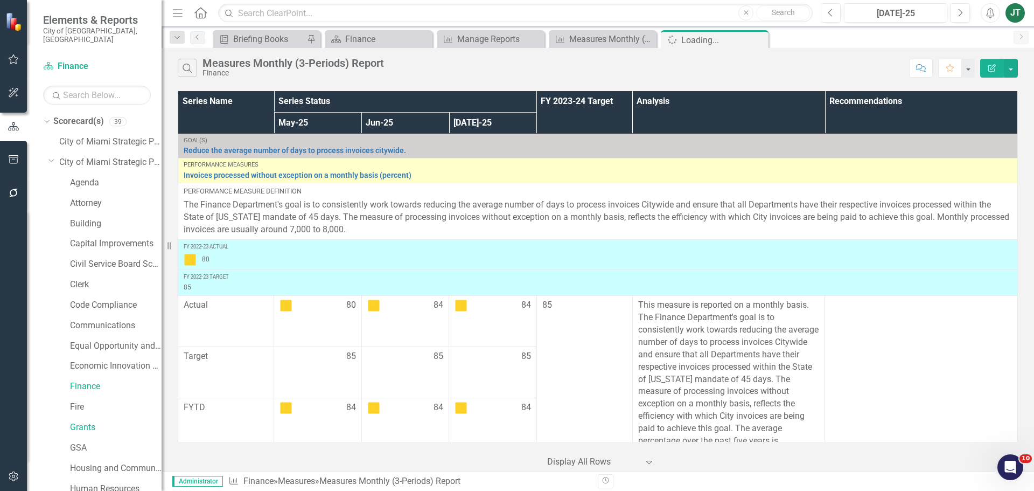
click at [52, 156] on icon "Dropdown" at bounding box center [51, 160] width 6 height 8
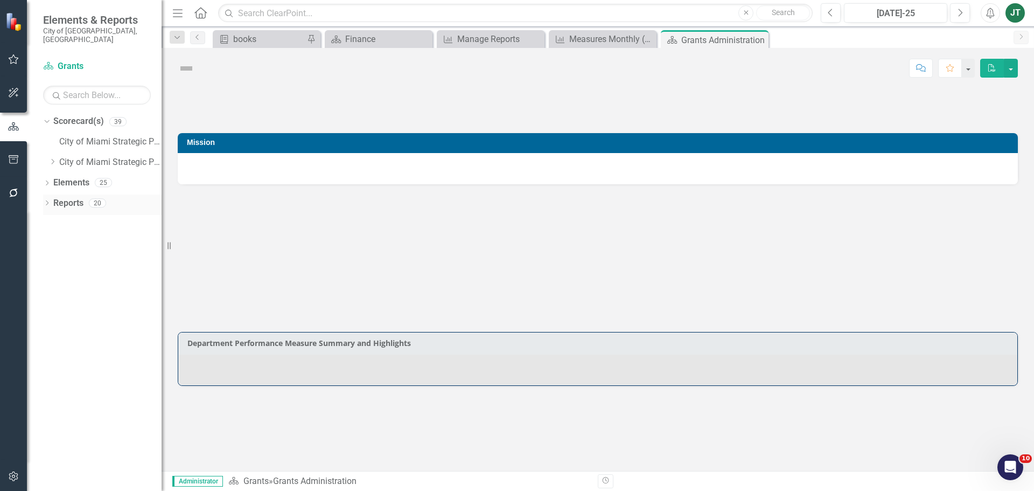
click at [65, 197] on link "Reports" at bounding box center [68, 203] width 30 height 12
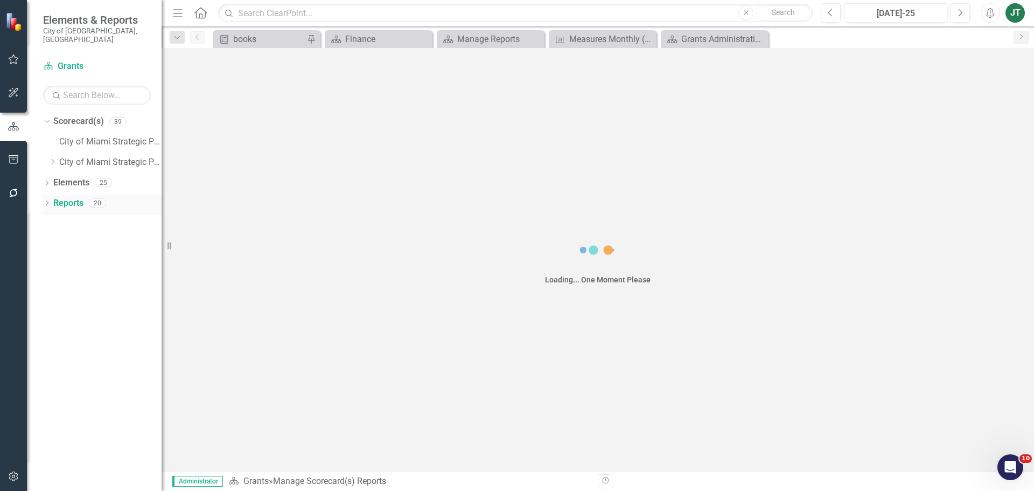
click at [66, 197] on link "Reports" at bounding box center [68, 203] width 30 height 12
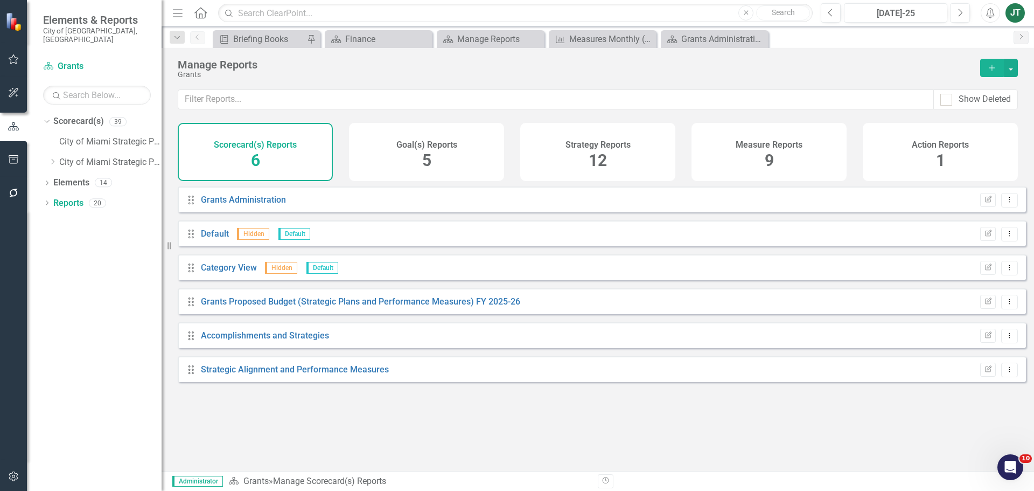
click at [817, 156] on div "Measure Reports 9" at bounding box center [768, 152] width 155 height 58
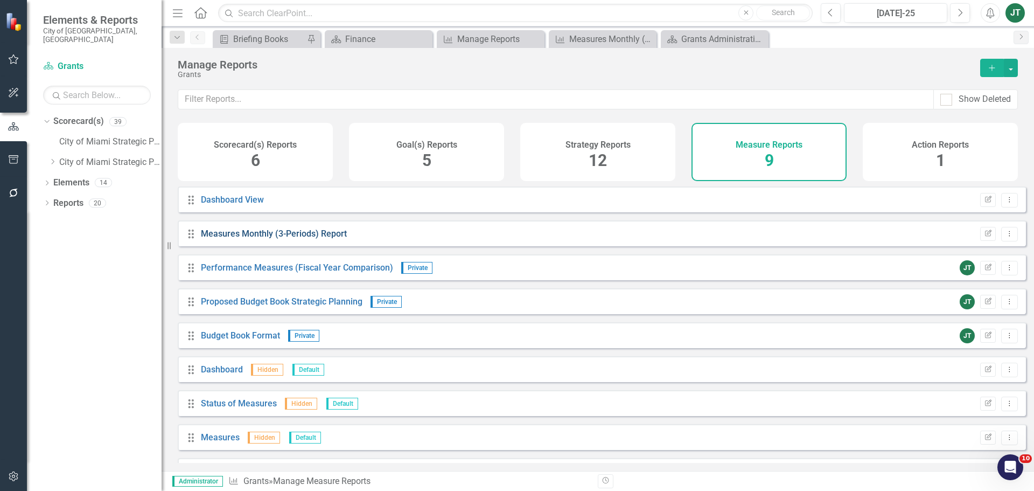
click at [269, 239] on link "Measures Monthly (3-Periods) Report" at bounding box center [274, 233] width 146 height 10
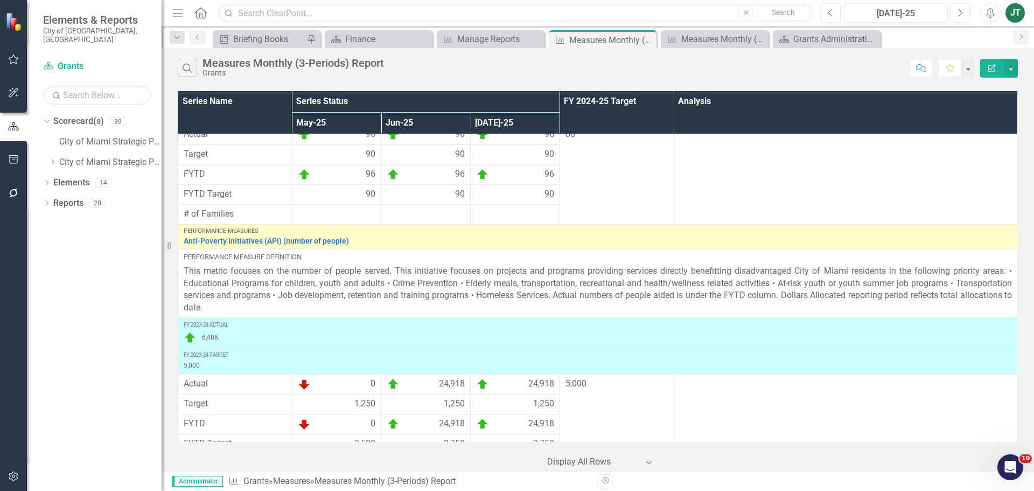
scroll to position [834, 0]
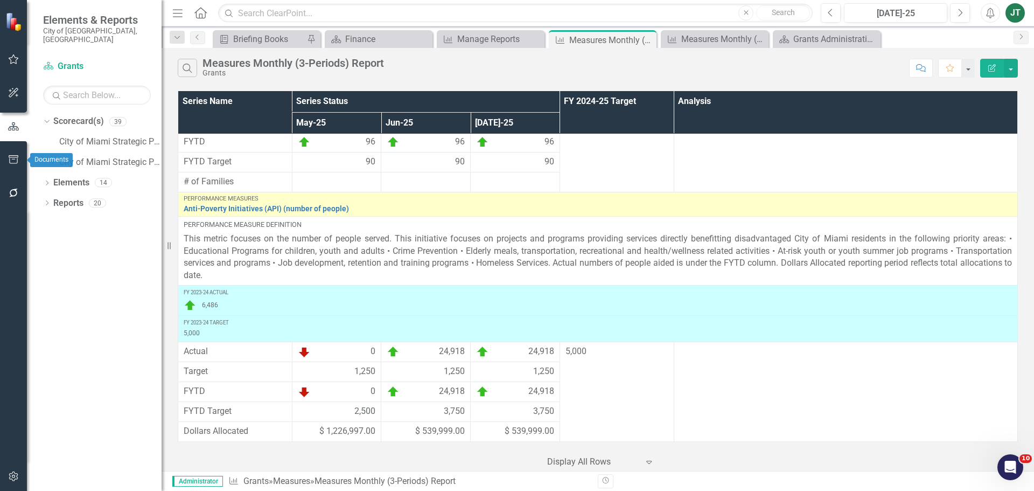
click at [6, 157] on button "button" at bounding box center [14, 160] width 24 height 23
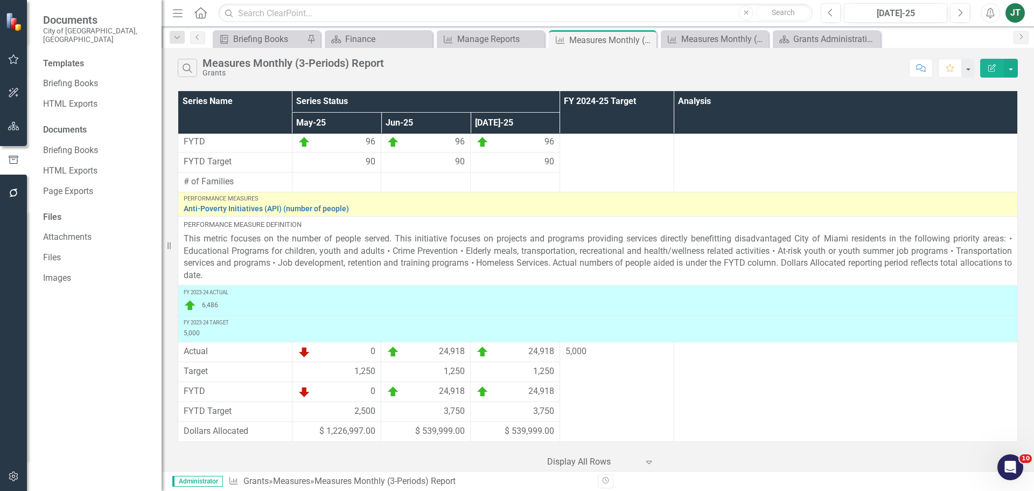
click at [12, 127] on icon "button" at bounding box center [13, 126] width 11 height 9
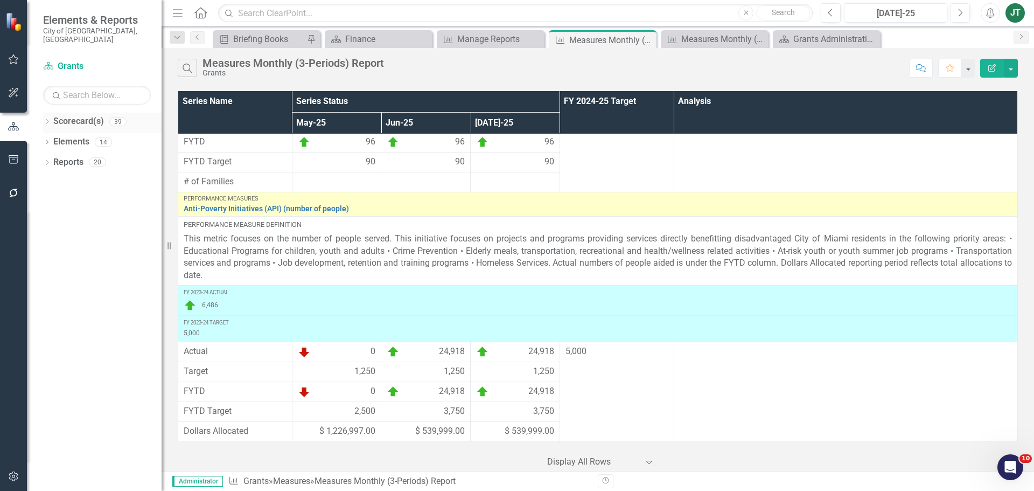
click at [49, 120] on icon "Dropdown" at bounding box center [47, 123] width 8 height 6
click at [51, 158] on icon "Dropdown" at bounding box center [52, 161] width 8 height 6
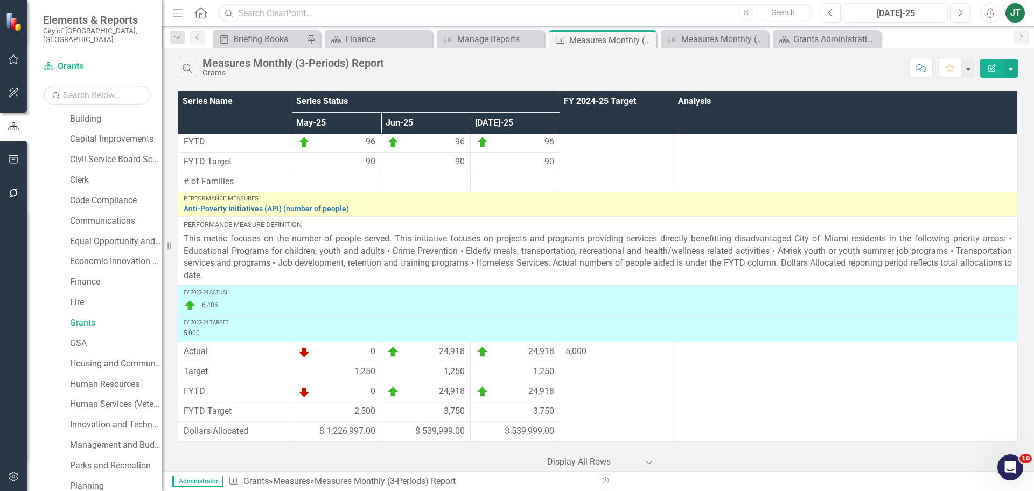
scroll to position [54, 0]
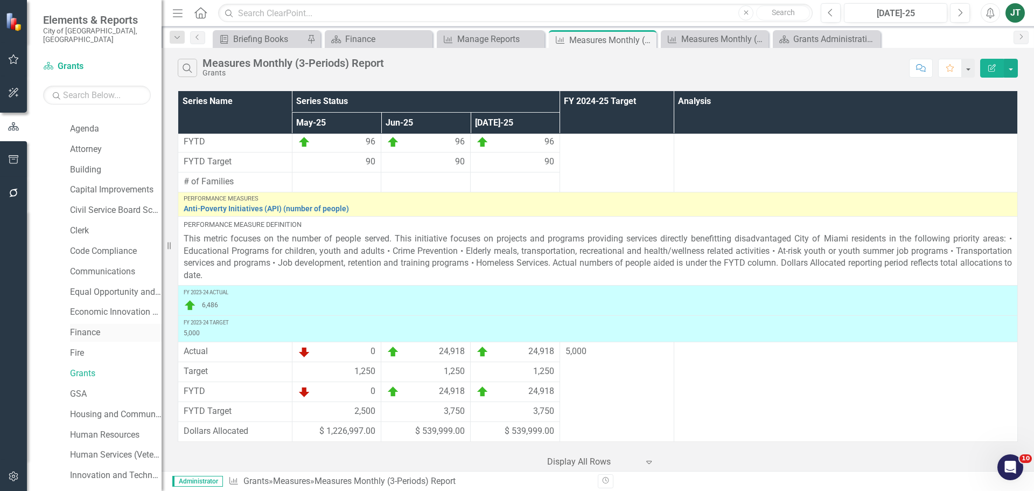
click at [86, 326] on link "Finance" at bounding box center [116, 332] width 92 height 12
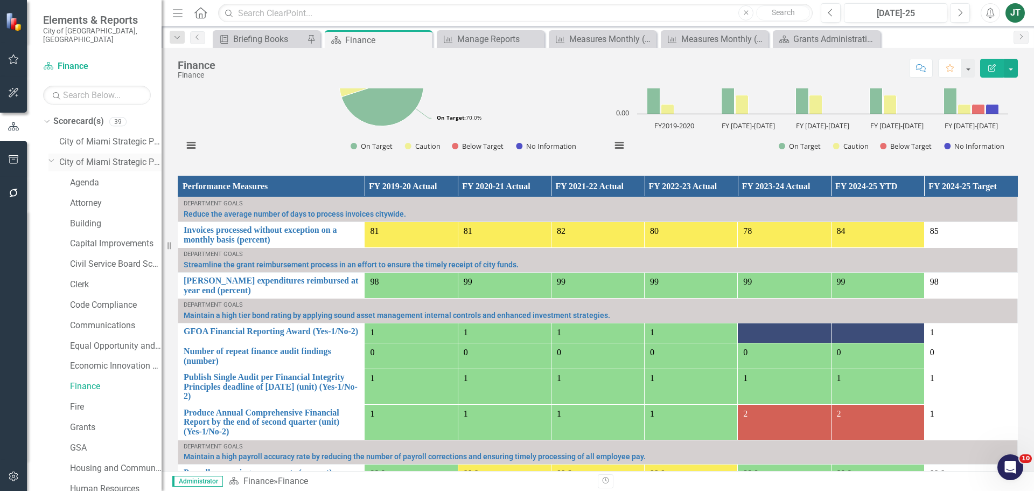
click at [52, 156] on icon "Dropdown" at bounding box center [51, 160] width 6 height 8
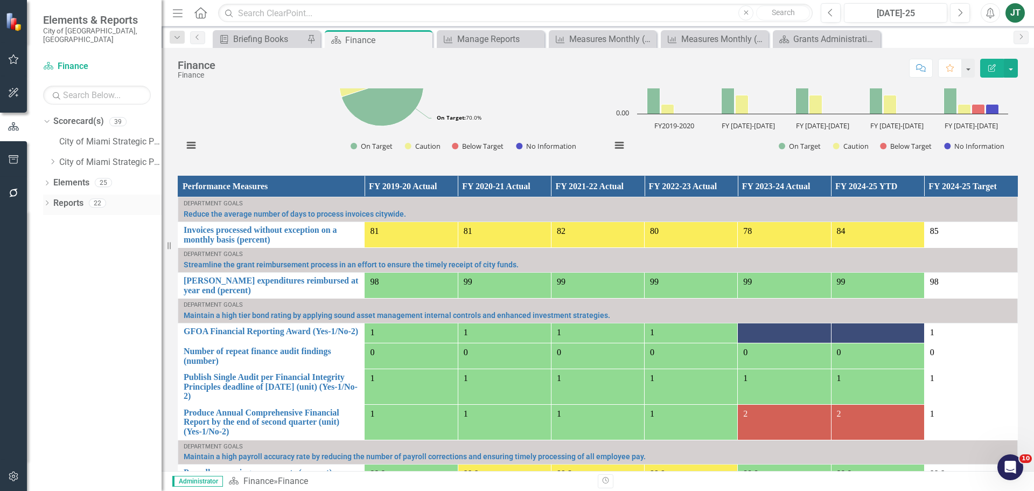
click at [58, 197] on link "Reports" at bounding box center [68, 203] width 30 height 12
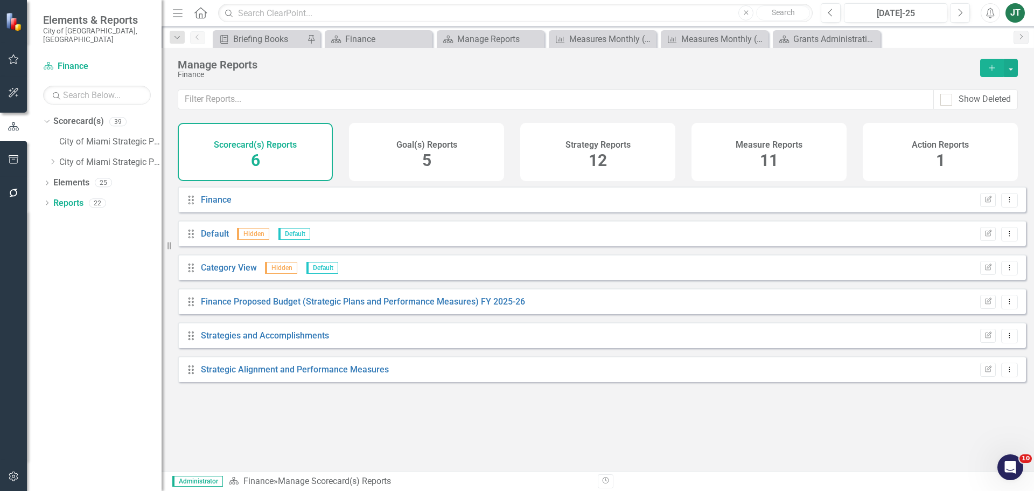
click at [630, 167] on div "Strategy Reports 12" at bounding box center [597, 152] width 155 height 58
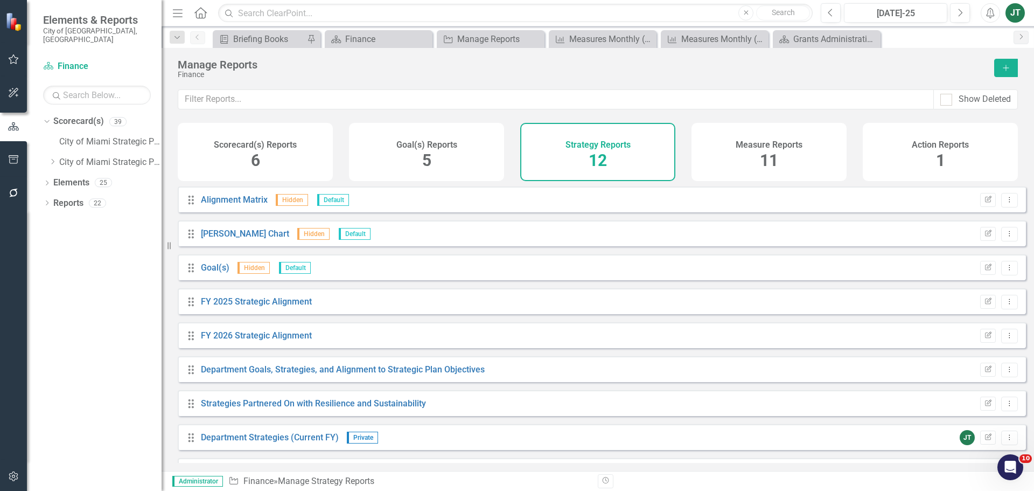
click at [763, 158] on span "11" at bounding box center [769, 160] width 18 height 19
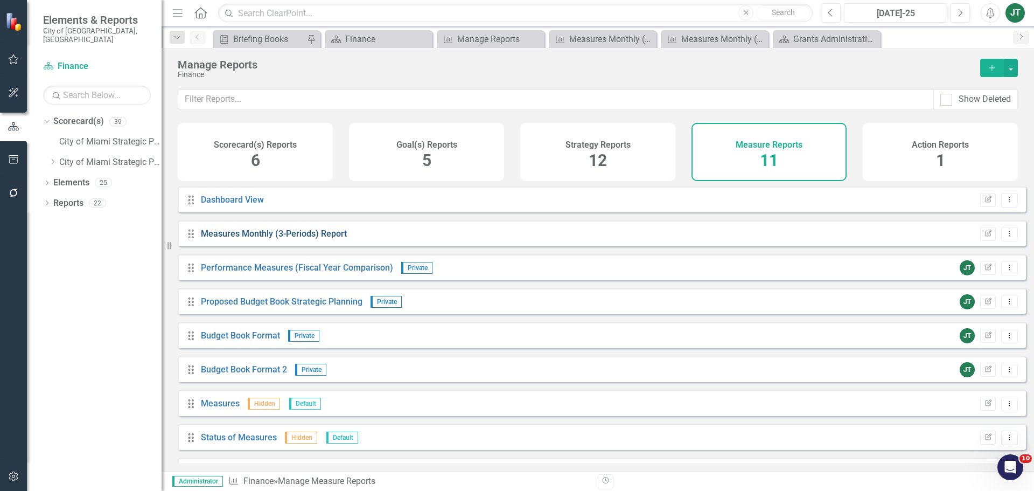
click at [279, 239] on link "Measures Monthly (3-Periods) Report" at bounding box center [274, 233] width 146 height 10
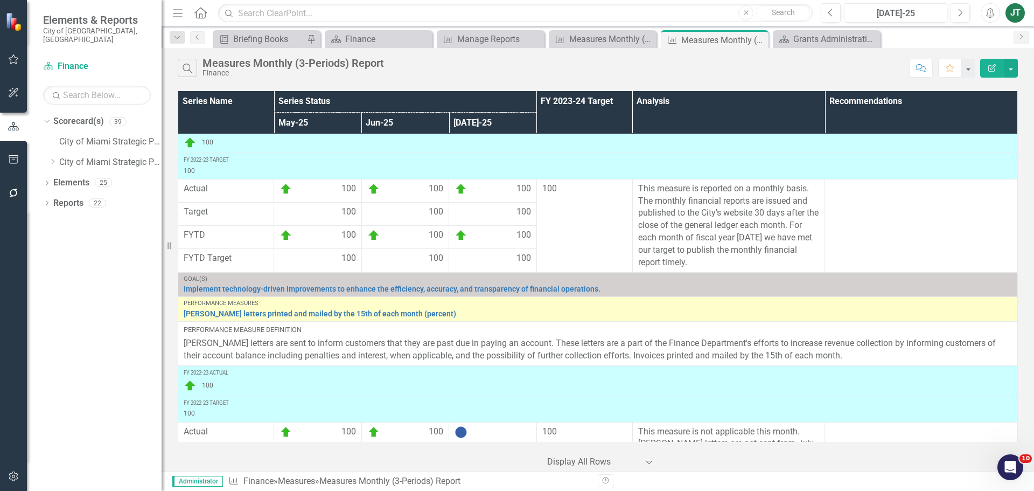
scroll to position [2574, 0]
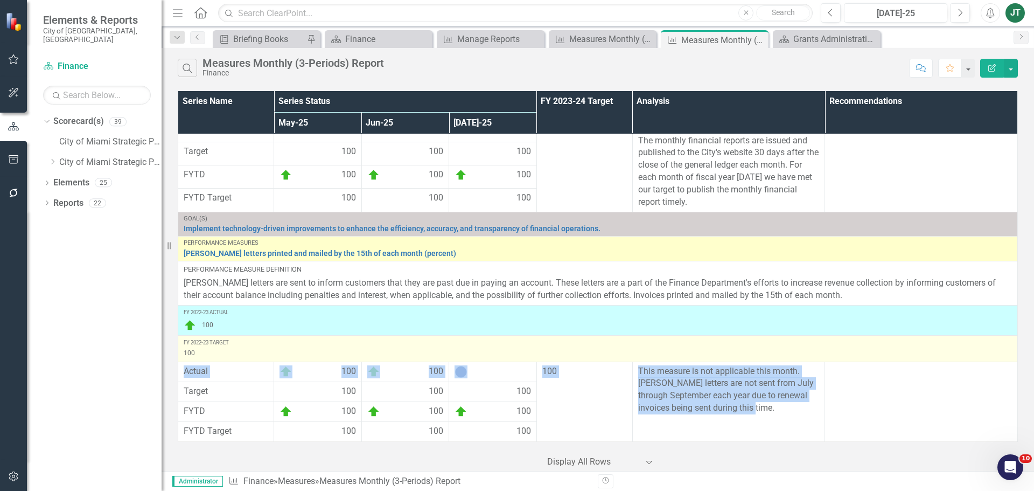
drag, startPoint x: 771, startPoint y: 415, endPoint x: 606, endPoint y: 348, distance: 177.3
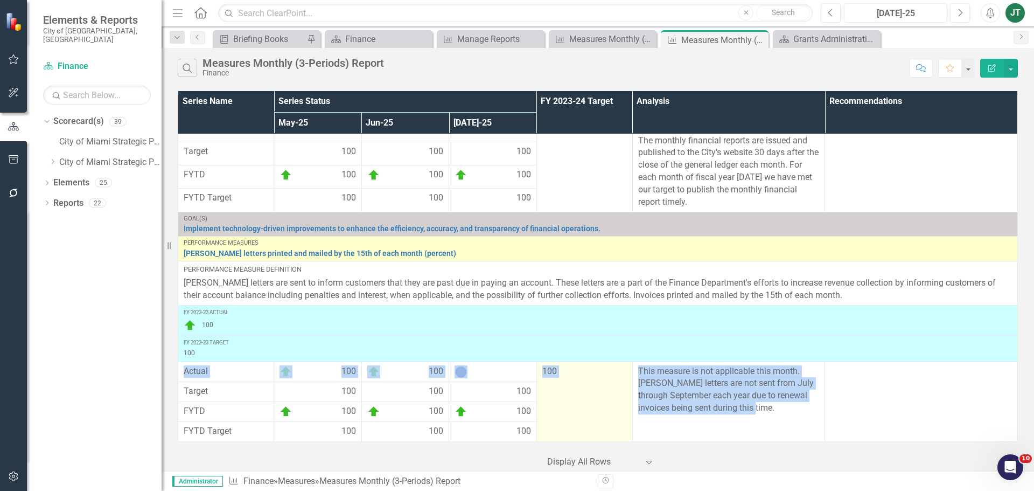
click at [592, 439] on td "100" at bounding box center [584, 401] width 96 height 80
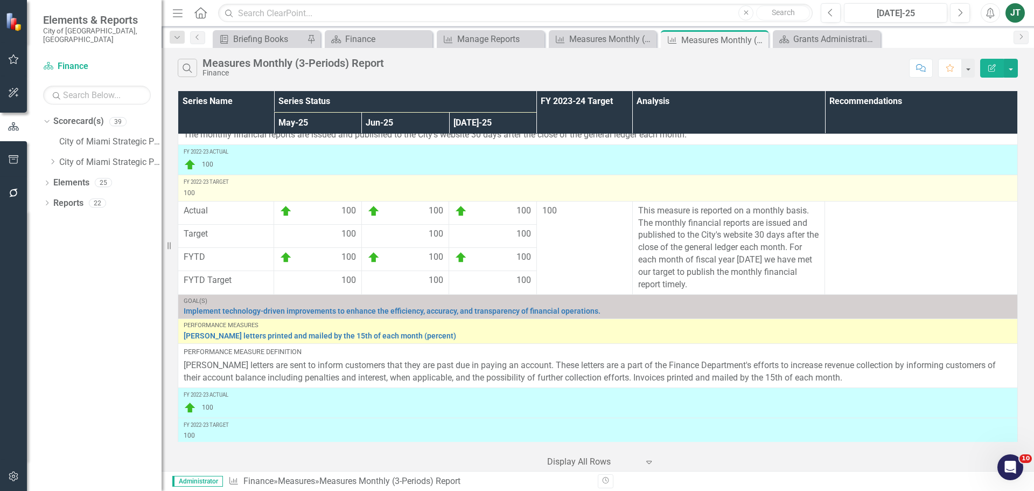
scroll to position [2305, 0]
